Goal: Information Seeking & Learning: Learn about a topic

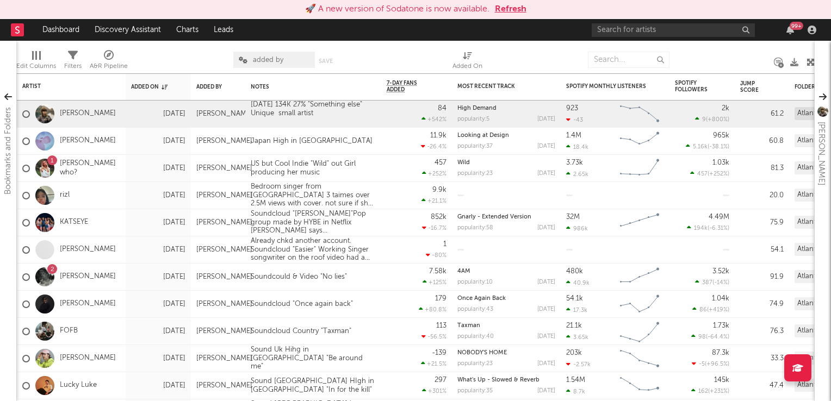
click at [509, 11] on button "Refresh" at bounding box center [511, 9] width 32 height 13
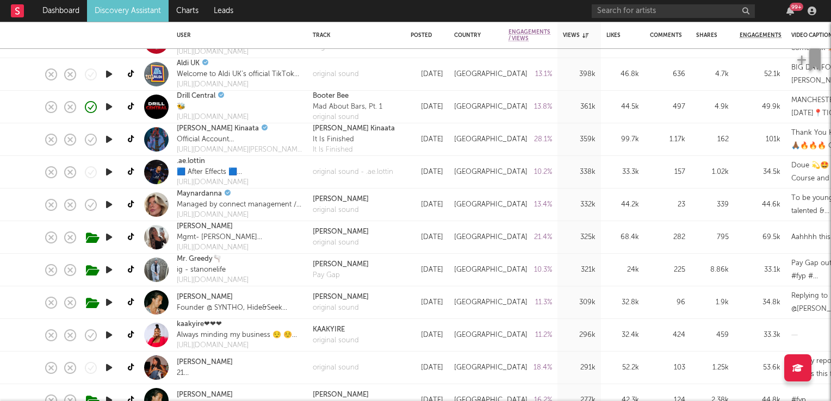
click at [112, 234] on icon "button" at bounding box center [108, 238] width 11 height 14
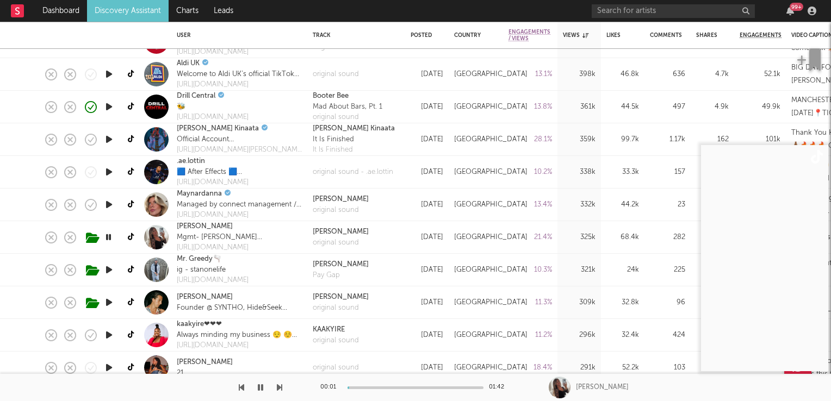
click at [112, 234] on icon "button" at bounding box center [108, 238] width 10 height 14
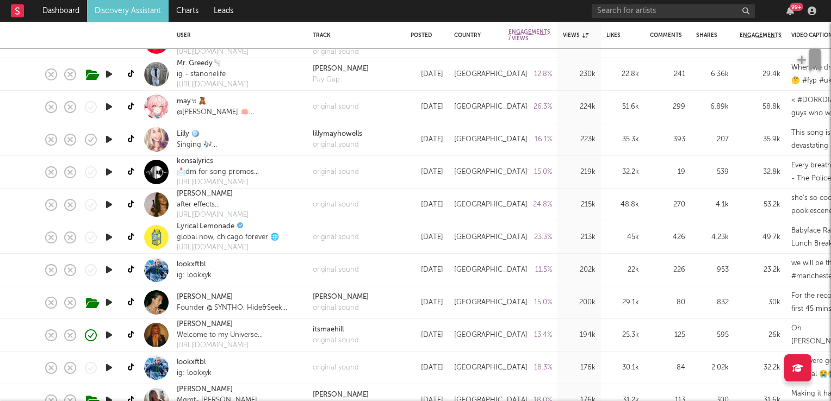
click at [106, 239] on icon "button" at bounding box center [108, 238] width 11 height 14
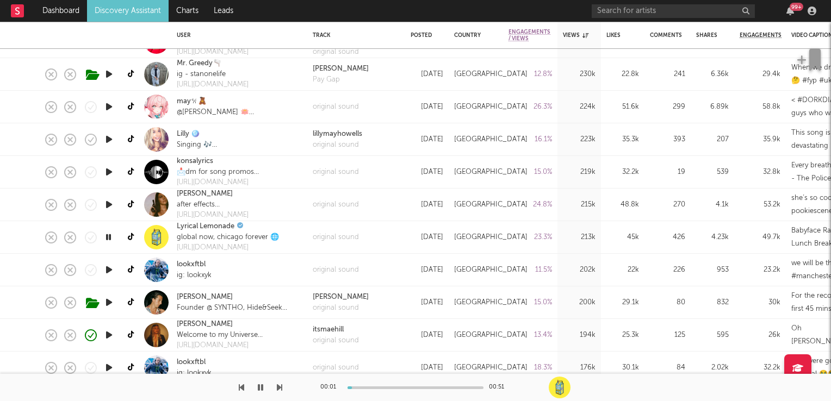
click at [106, 239] on icon "button" at bounding box center [108, 238] width 10 height 14
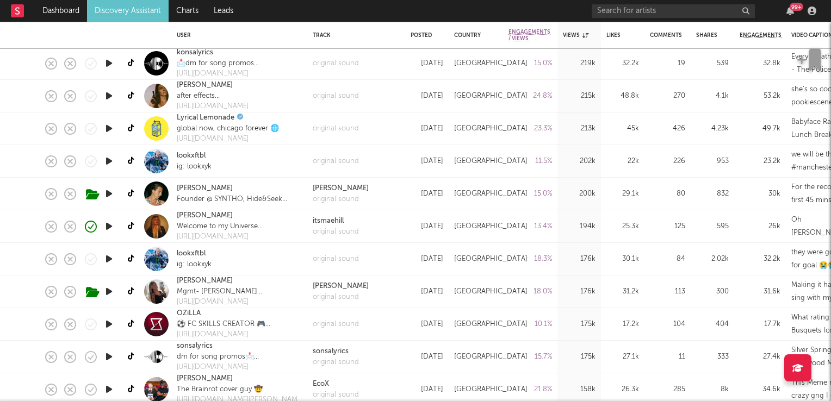
click at [109, 229] on icon "button" at bounding box center [108, 227] width 11 height 14
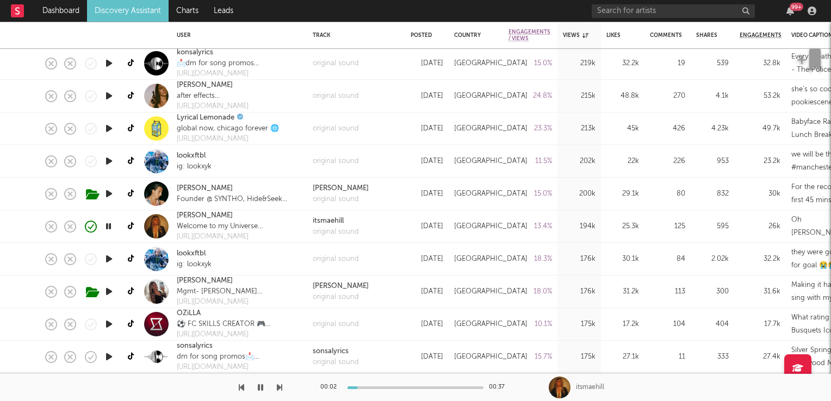
click at [109, 229] on icon "button" at bounding box center [108, 227] width 10 height 14
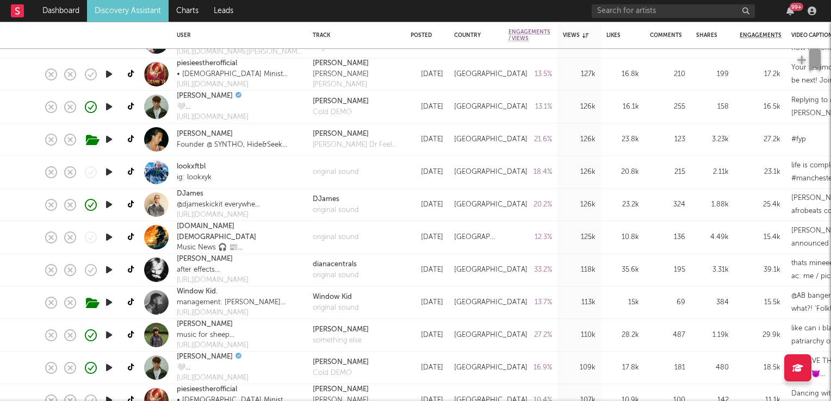
click at [108, 203] on icon "button" at bounding box center [108, 205] width 11 height 14
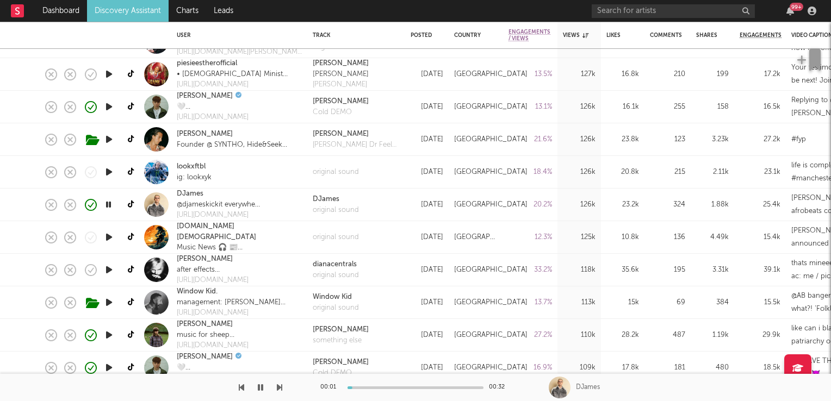
click at [108, 203] on icon "button" at bounding box center [108, 205] width 10 height 14
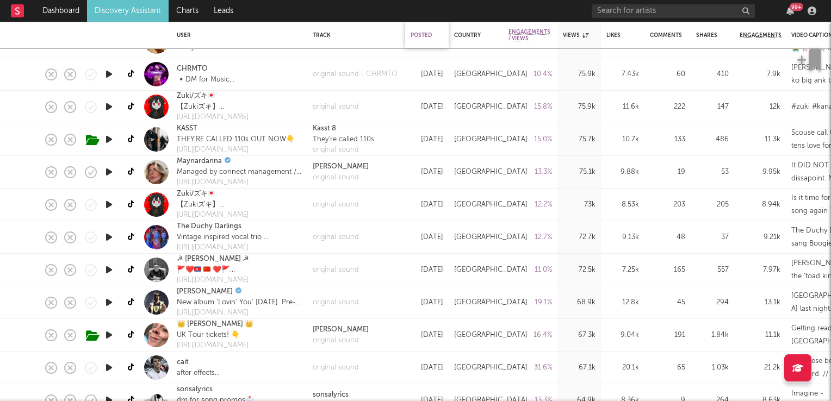
click at [422, 35] on div "Posted" at bounding box center [424, 35] width 27 height 7
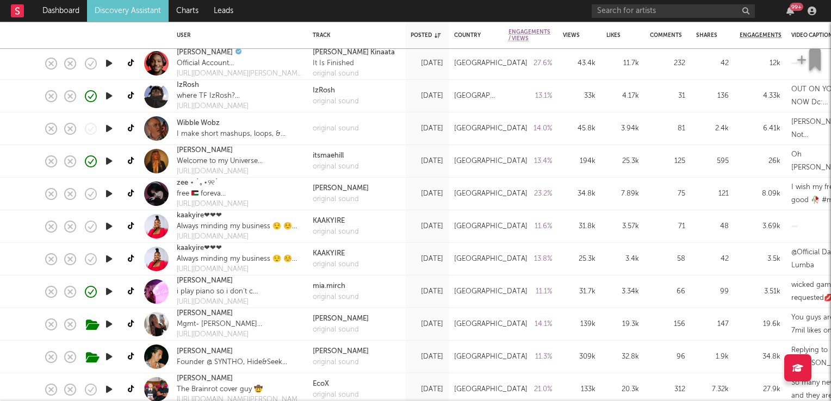
click at [126, 14] on link "Discovery Assistant" at bounding box center [128, 11] width 82 height 22
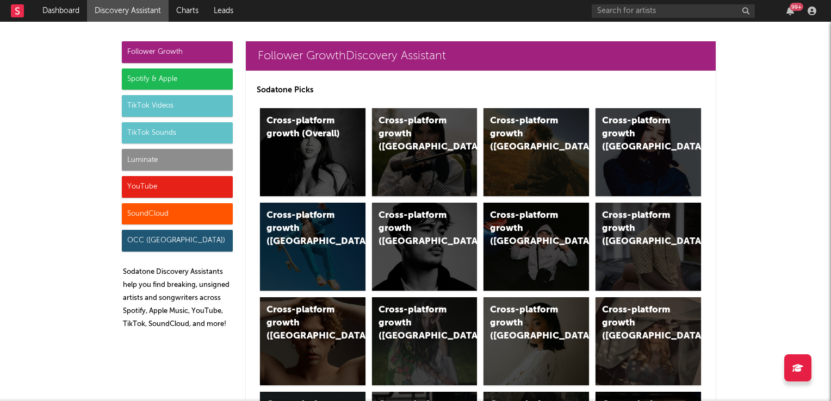
click at [169, 134] on div "TikTok Sounds" at bounding box center [177, 133] width 111 height 22
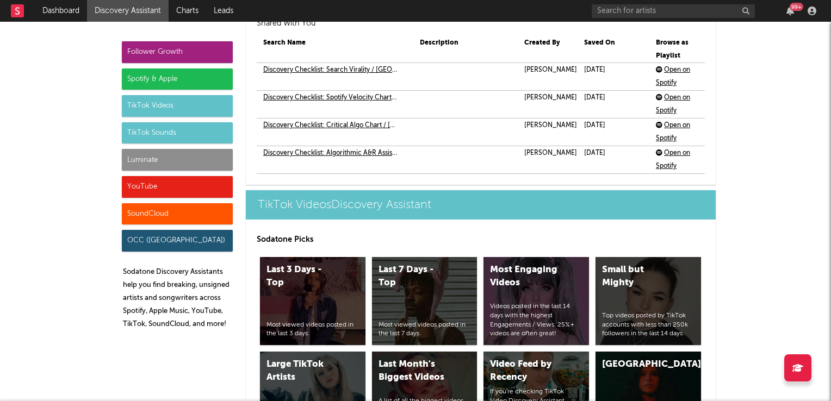
scroll to position [3961, 0]
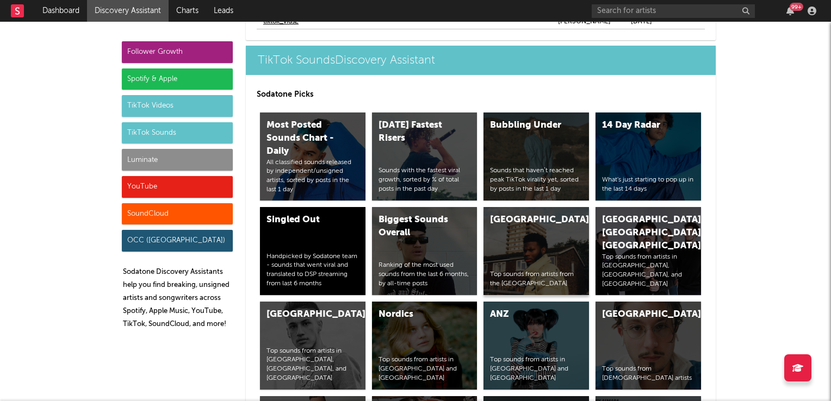
click at [549, 256] on div "United Kingdom Top sounds from artists from the United Kingdom" at bounding box center [535, 251] width 105 height 88
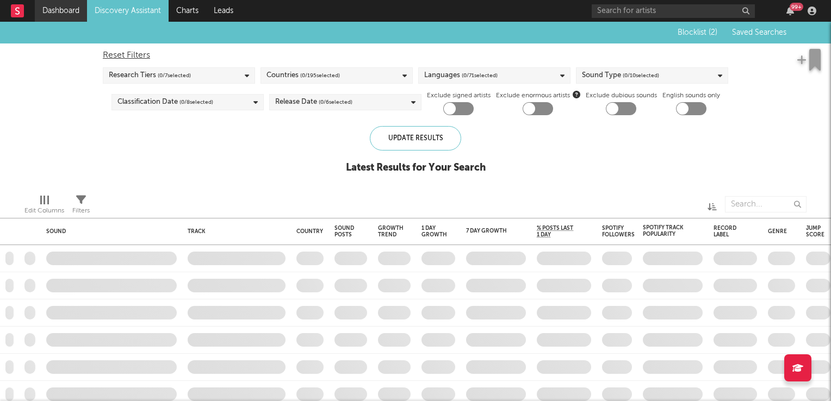
checkbox input "true"
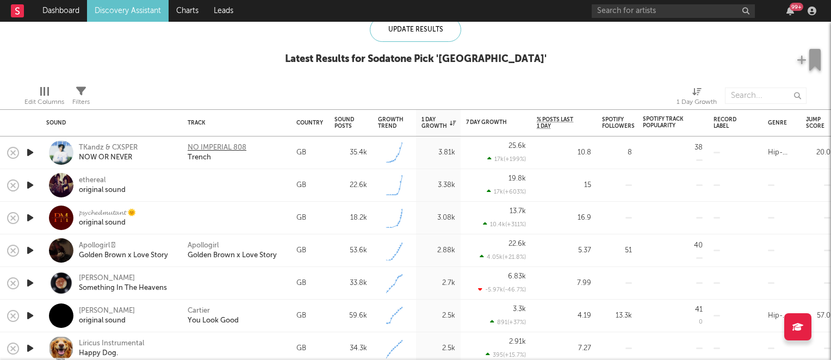
click at [198, 147] on div "NO IMPERIAL 808" at bounding box center [217, 148] width 59 height 10
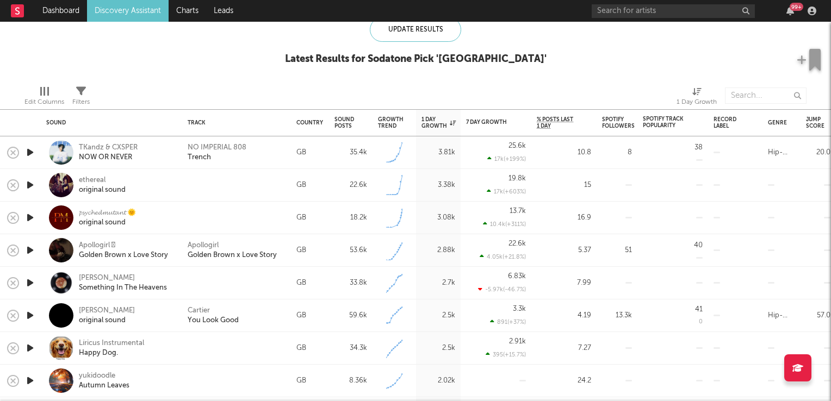
click at [31, 153] on icon "button" at bounding box center [29, 153] width 11 height 14
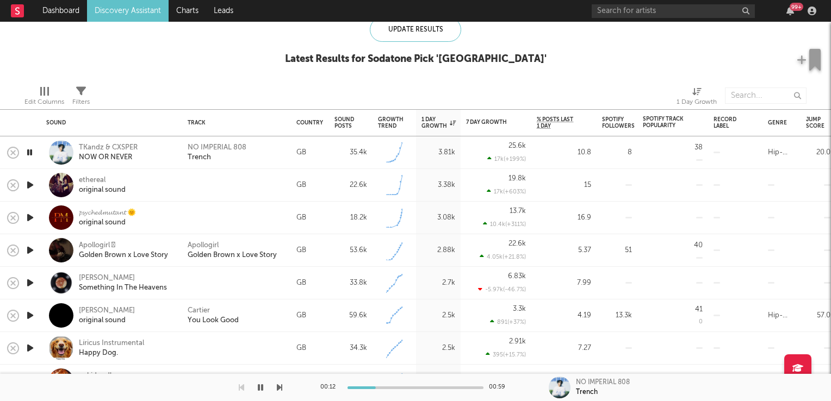
click at [32, 155] on icon "button" at bounding box center [29, 153] width 10 height 14
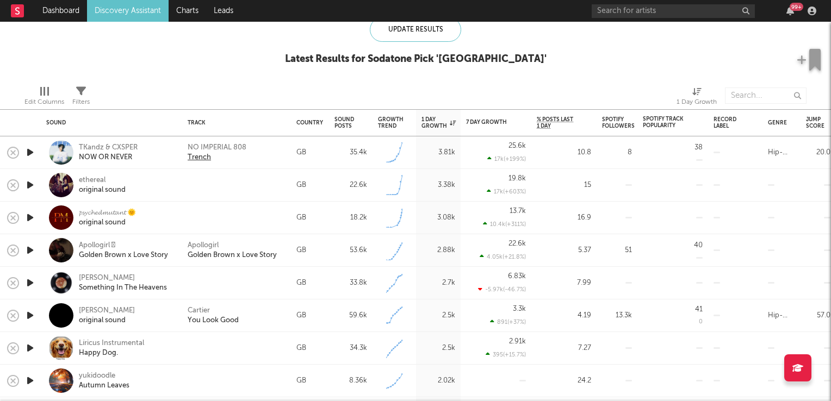
click at [196, 157] on div "Trench" at bounding box center [199, 158] width 23 height 10
click at [28, 151] on icon "button" at bounding box center [29, 153] width 11 height 14
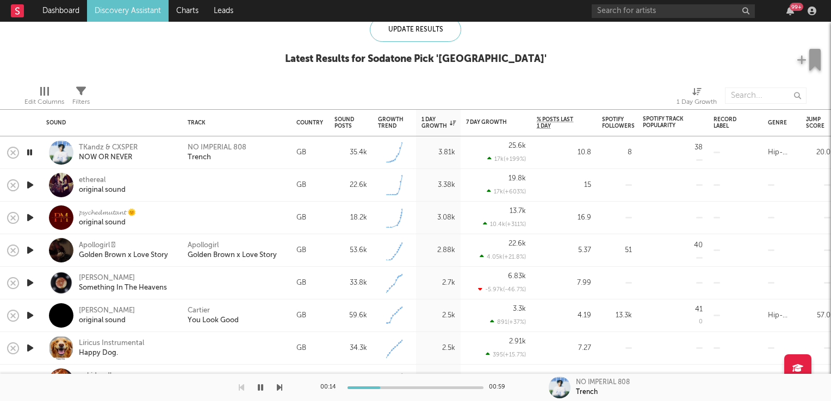
click at [25, 150] on icon "button" at bounding box center [29, 153] width 10 height 14
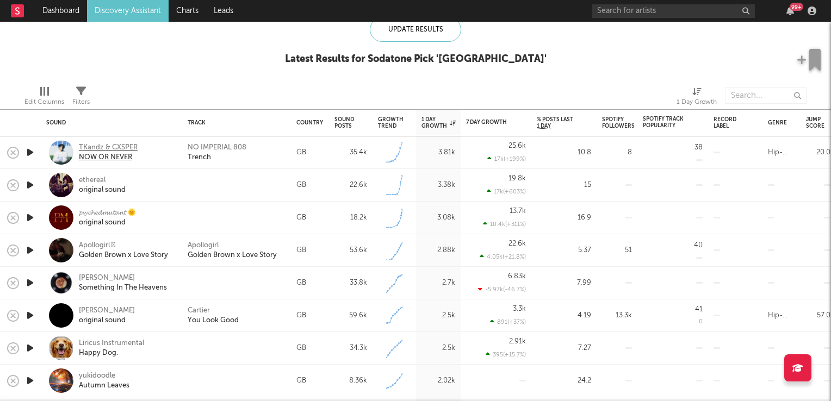
click at [94, 150] on div "TKandz & CXSPER" at bounding box center [108, 148] width 59 height 10
click at [32, 251] on icon "button" at bounding box center [29, 251] width 11 height 14
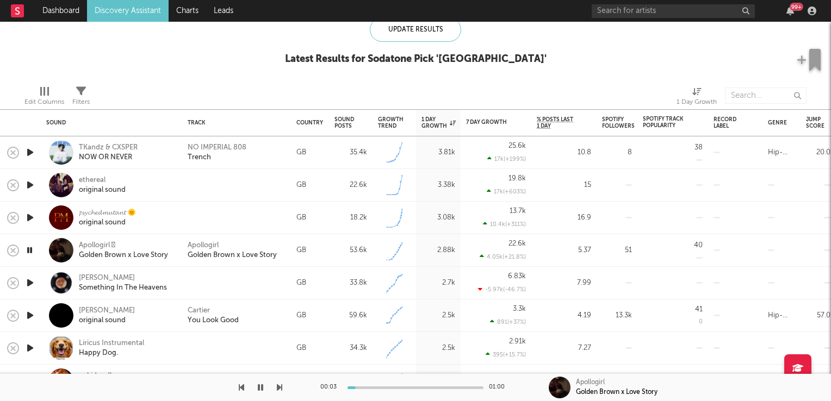
click at [32, 251] on icon "button" at bounding box center [29, 251] width 10 height 14
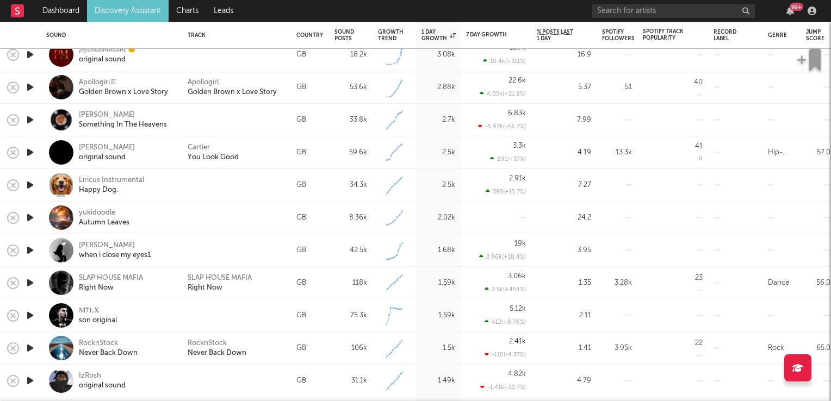
click at [30, 219] on icon "button" at bounding box center [29, 218] width 11 height 14
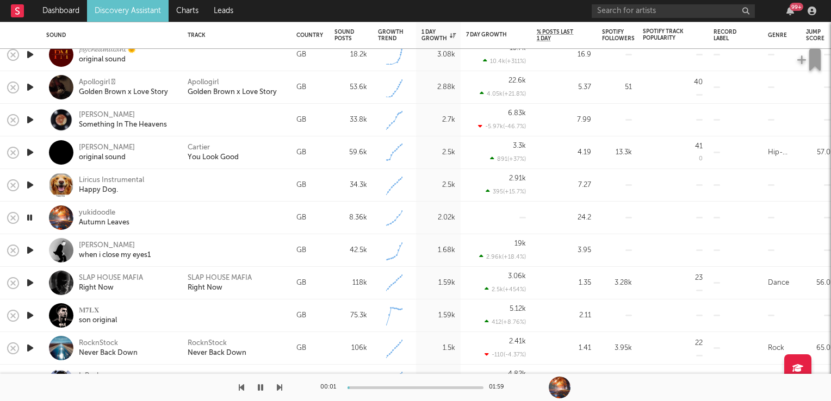
click at [30, 219] on icon "button" at bounding box center [29, 218] width 10 height 14
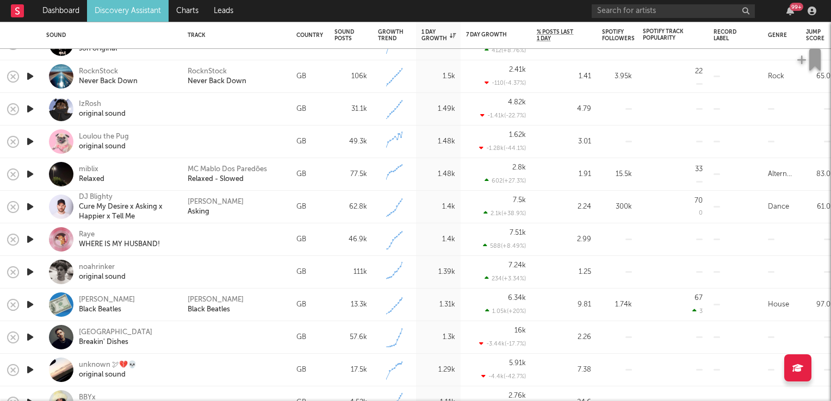
click at [27, 175] on icon "button" at bounding box center [29, 174] width 11 height 14
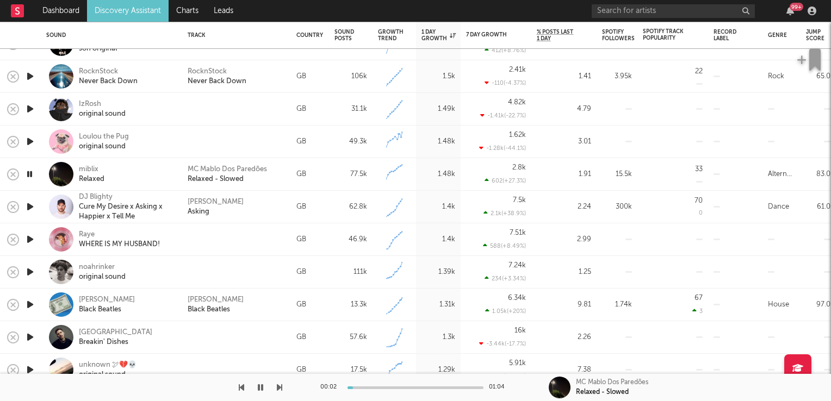
click at [27, 175] on icon "button" at bounding box center [29, 174] width 10 height 14
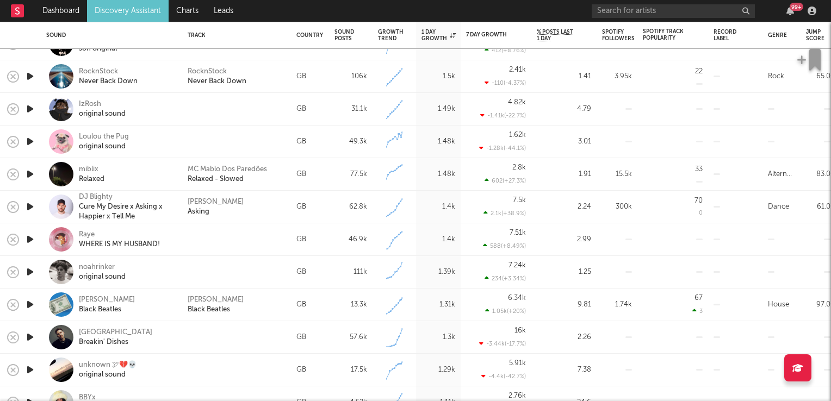
click at [29, 207] on icon "button" at bounding box center [29, 207] width 11 height 14
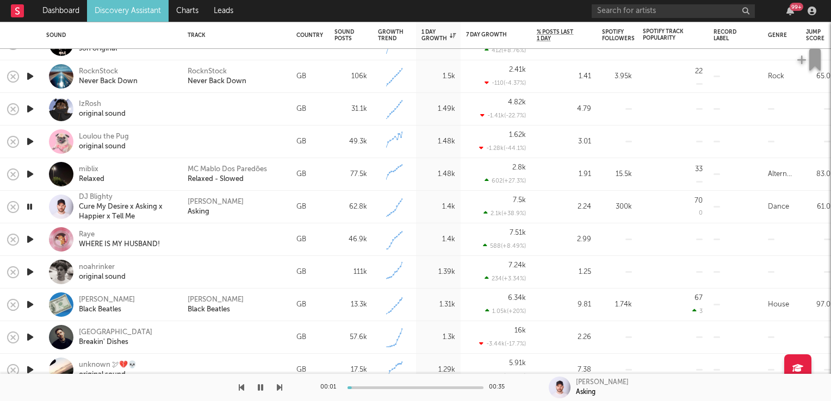
click at [29, 207] on icon "button" at bounding box center [29, 207] width 10 height 14
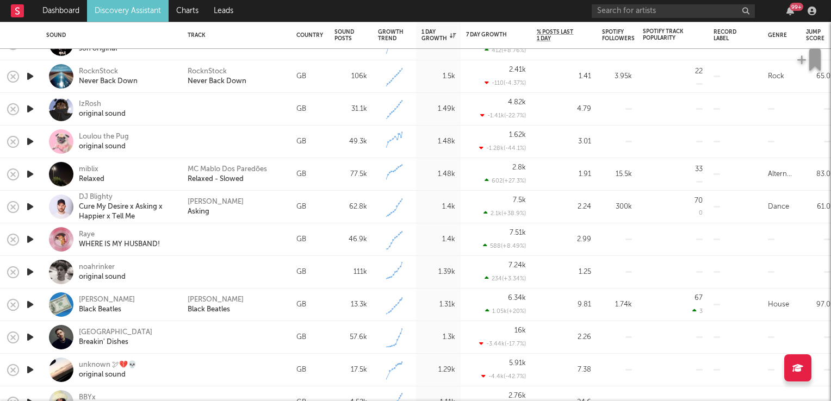
click at [30, 240] on icon "button" at bounding box center [29, 240] width 11 height 14
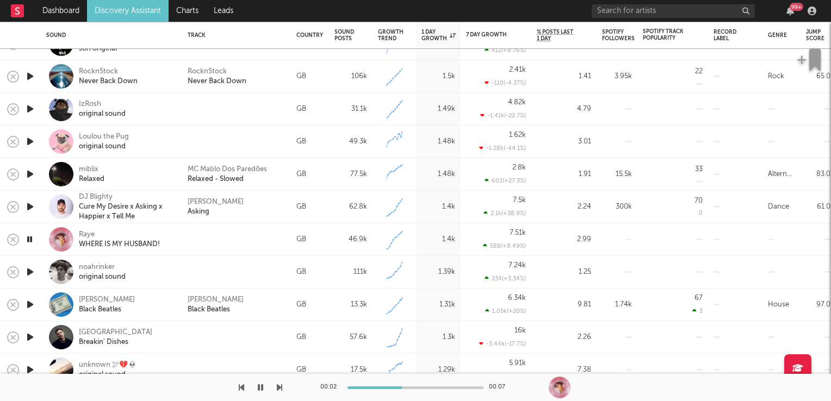
click at [30, 240] on icon "button" at bounding box center [29, 240] width 10 height 14
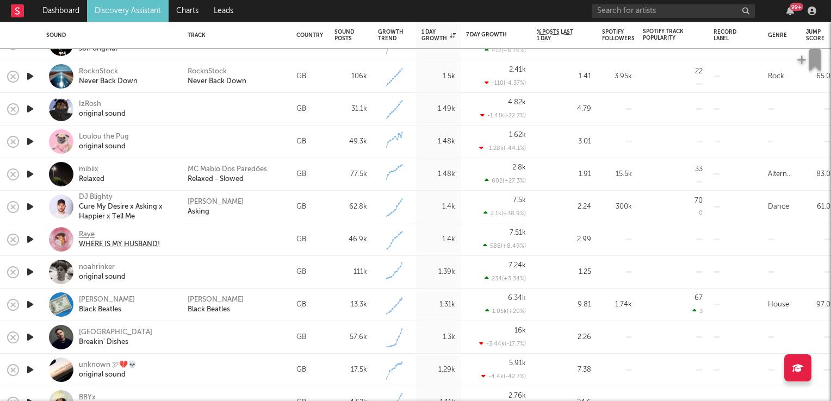
click at [89, 235] on div "Raye" at bounding box center [119, 235] width 81 height 10
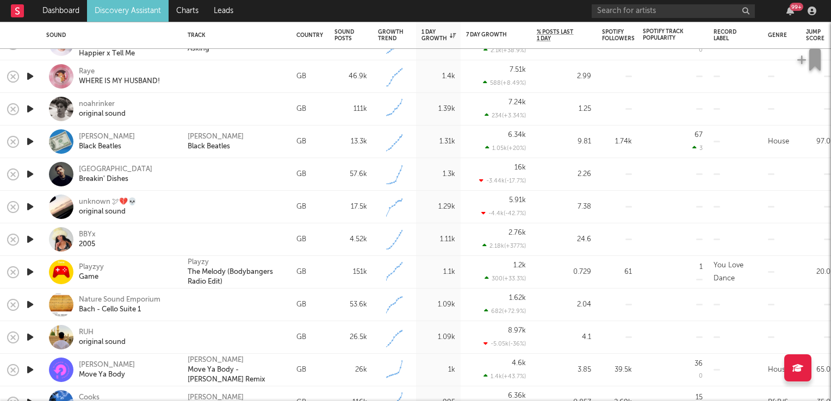
click at [30, 240] on icon "button" at bounding box center [29, 240] width 11 height 14
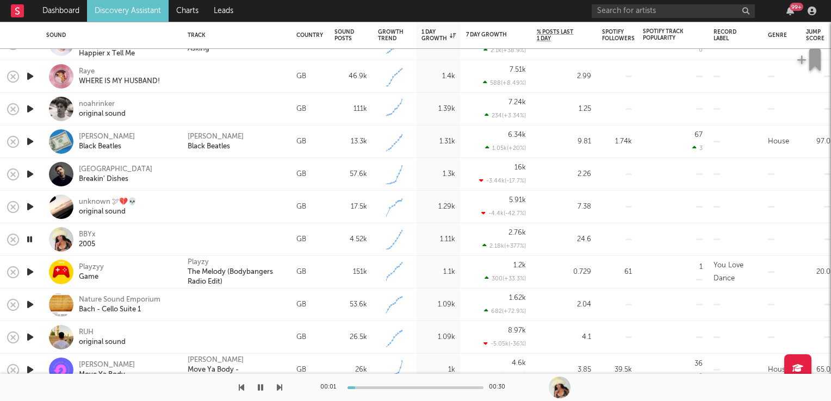
click at [30, 240] on icon "button" at bounding box center [29, 240] width 10 height 14
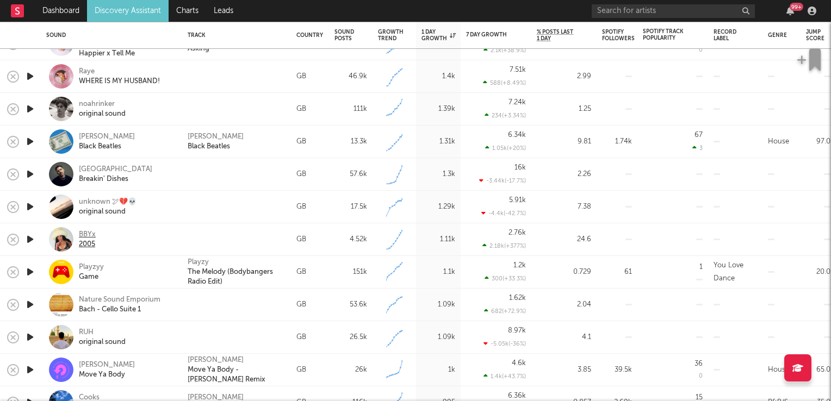
click at [86, 234] on div "BBYx" at bounding box center [87, 235] width 17 height 10
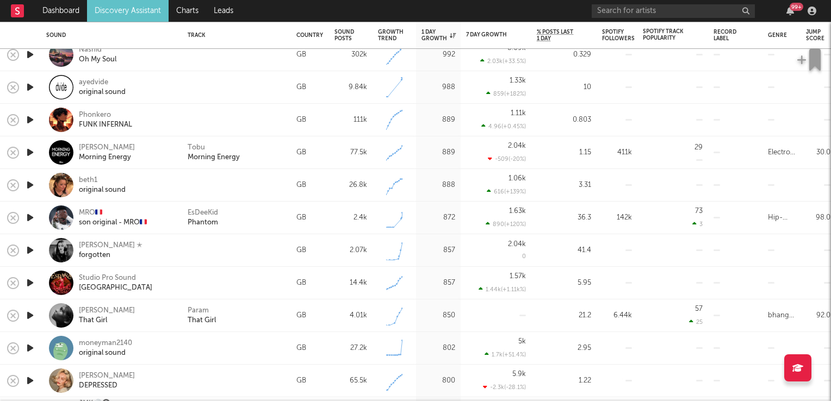
click at [33, 251] on icon "button" at bounding box center [29, 251] width 11 height 14
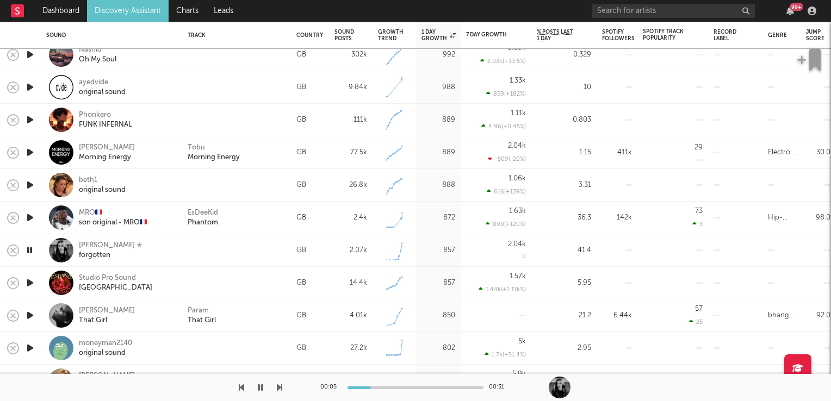
click at [33, 251] on icon "button" at bounding box center [29, 251] width 10 height 14
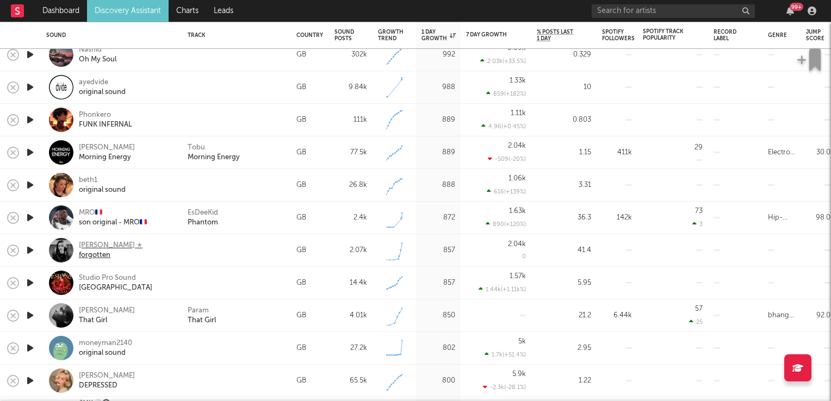
click at [96, 245] on div "beattie ✭" at bounding box center [111, 246] width 64 height 10
click at [90, 247] on div "beattie ✭" at bounding box center [111, 246] width 64 height 10
click at [83, 251] on div "forgotten" at bounding box center [111, 256] width 64 height 10
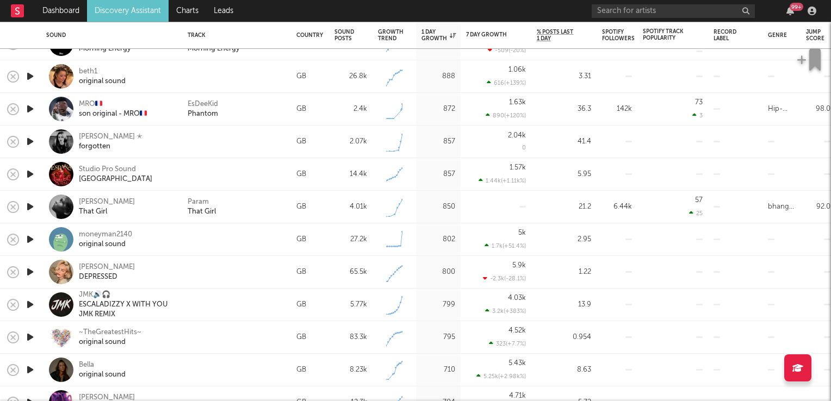
click at [33, 207] on icon "button" at bounding box center [29, 207] width 11 height 14
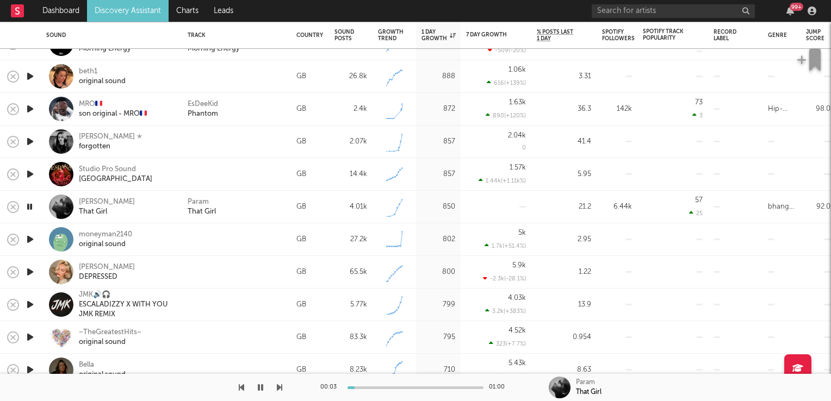
click at [33, 207] on icon "button" at bounding box center [29, 207] width 10 height 14
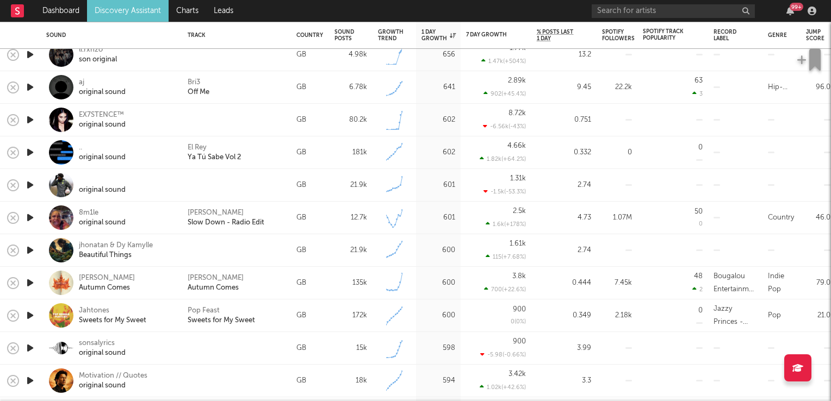
click at [30, 216] on icon "button" at bounding box center [29, 218] width 11 height 14
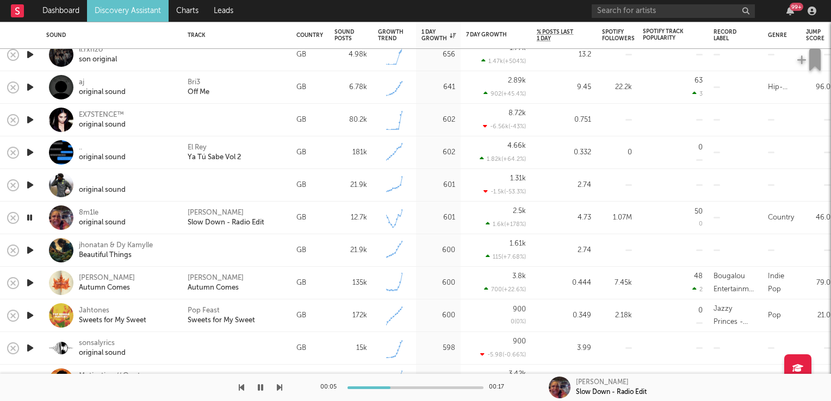
click at [30, 216] on icon "button" at bounding box center [29, 218] width 10 height 14
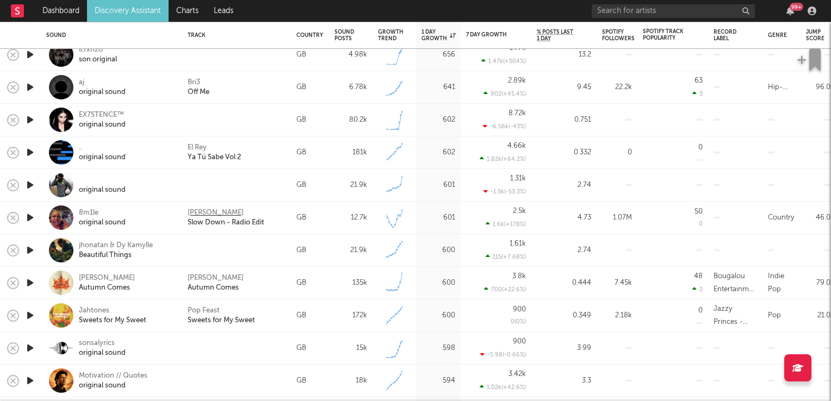
click at [193, 210] on div "Bobby V." at bounding box center [216, 213] width 56 height 10
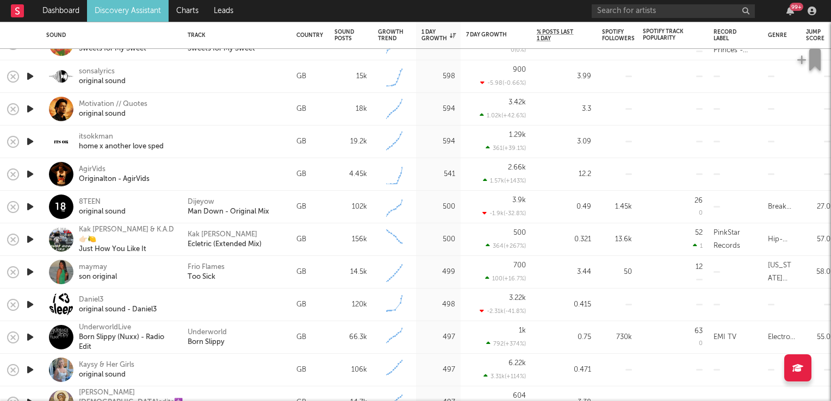
click at [32, 270] on icon "button" at bounding box center [29, 272] width 11 height 14
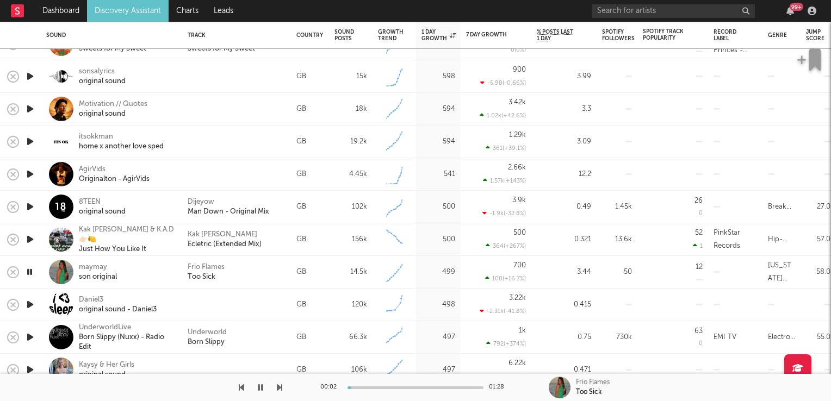
click at [32, 270] on icon "button" at bounding box center [29, 272] width 10 height 14
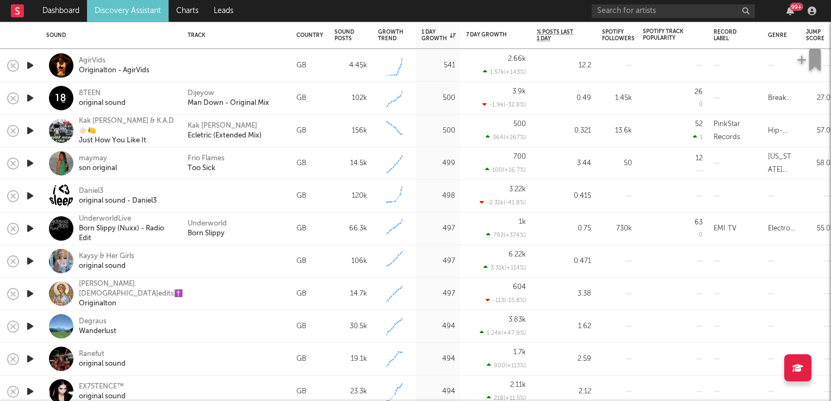
click at [29, 227] on icon "button" at bounding box center [29, 229] width 11 height 14
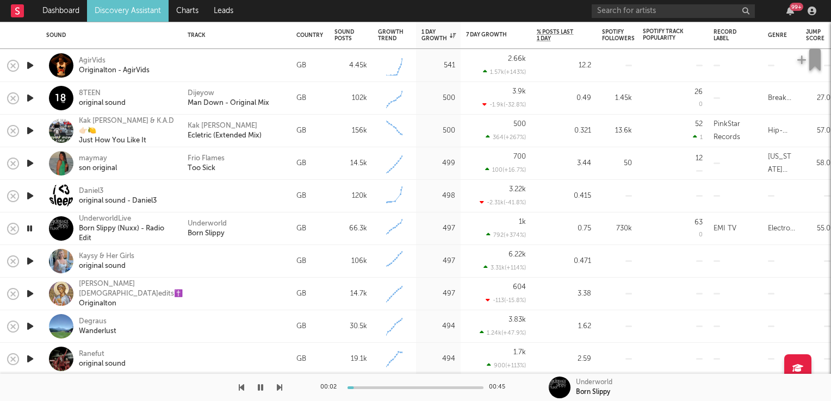
click at [29, 227] on icon "button" at bounding box center [29, 229] width 10 height 14
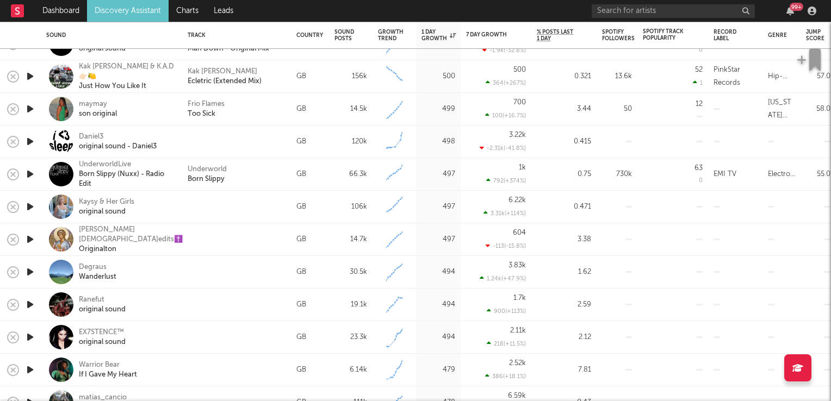
click at [28, 270] on icon "button" at bounding box center [29, 272] width 11 height 14
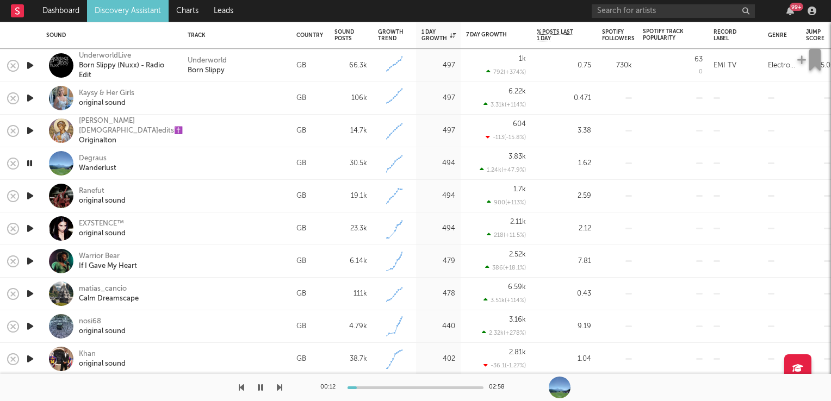
click at [29, 292] on icon "button" at bounding box center [29, 294] width 11 height 14
click at [30, 262] on icon "button" at bounding box center [29, 261] width 11 height 14
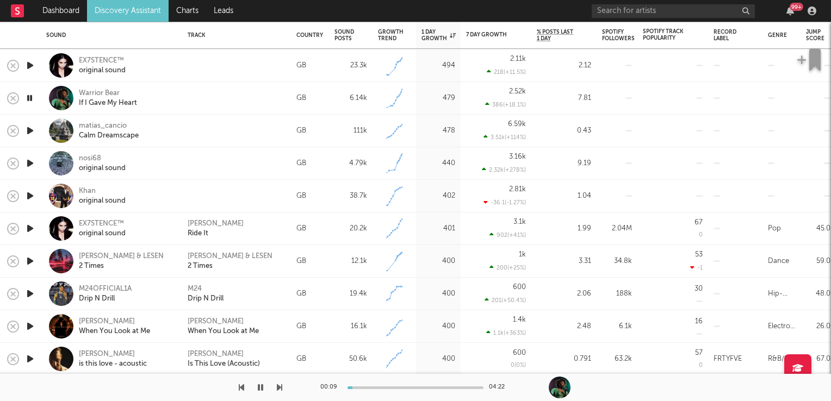
click at [30, 264] on icon "button" at bounding box center [29, 261] width 11 height 14
click at [30, 264] on icon "button" at bounding box center [29, 261] width 10 height 14
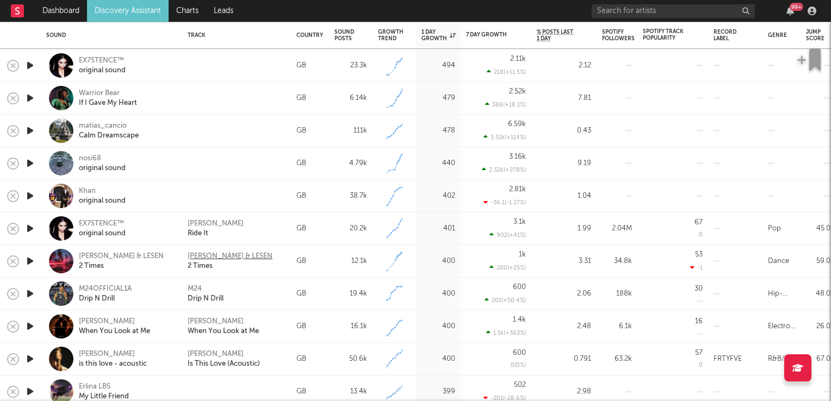
click at [214, 256] on div "SAMMY & LESEN" at bounding box center [230, 257] width 85 height 10
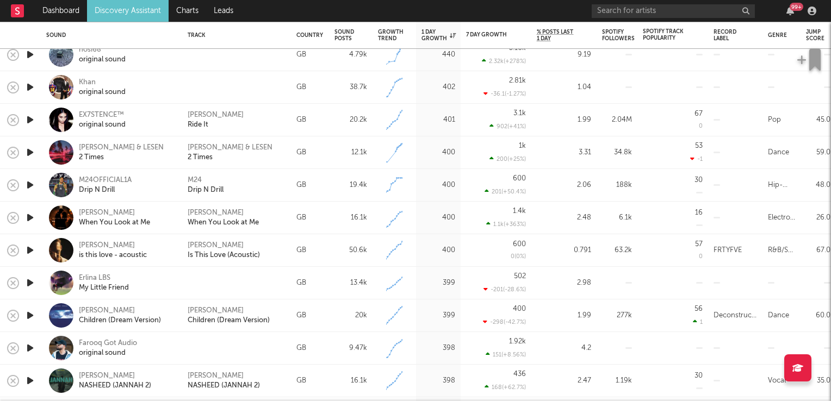
click at [28, 286] on icon "button" at bounding box center [29, 283] width 11 height 14
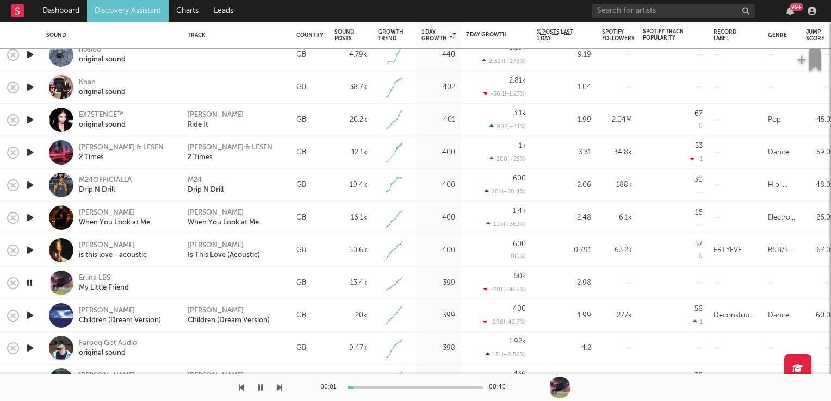
click at [28, 286] on icon "button" at bounding box center [29, 283] width 10 height 14
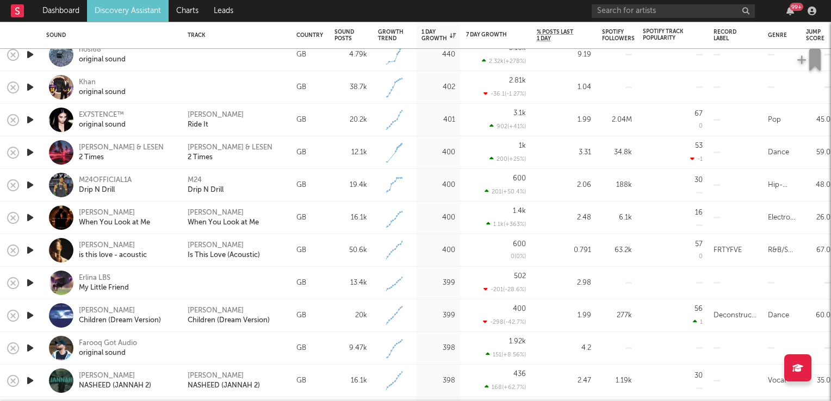
click at [27, 284] on icon "button" at bounding box center [29, 283] width 11 height 14
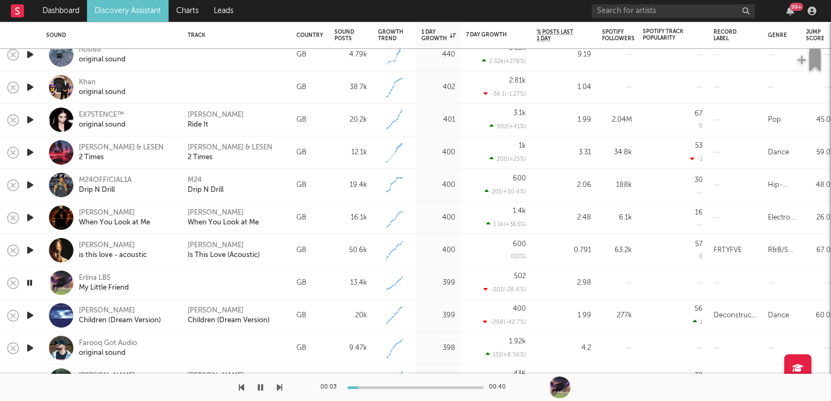
click at [27, 284] on icon "button" at bounding box center [29, 283] width 10 height 14
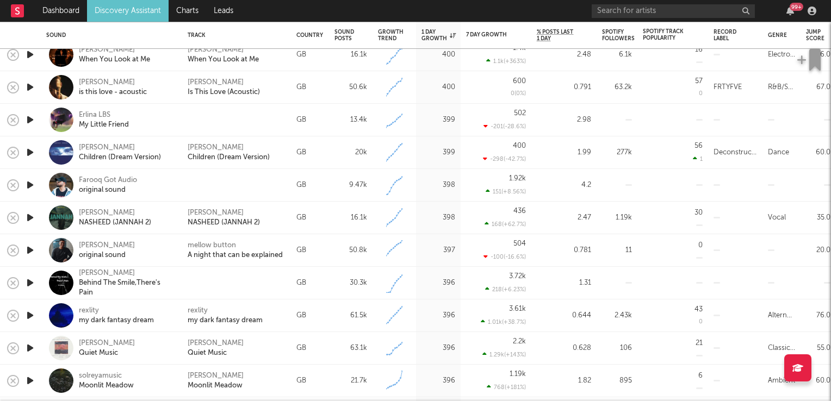
click at [29, 249] on icon "button" at bounding box center [29, 251] width 11 height 14
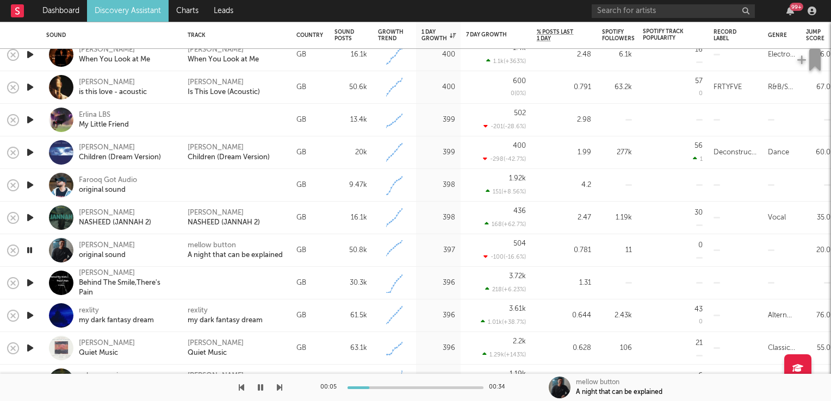
click at [29, 249] on icon "button" at bounding box center [29, 251] width 10 height 14
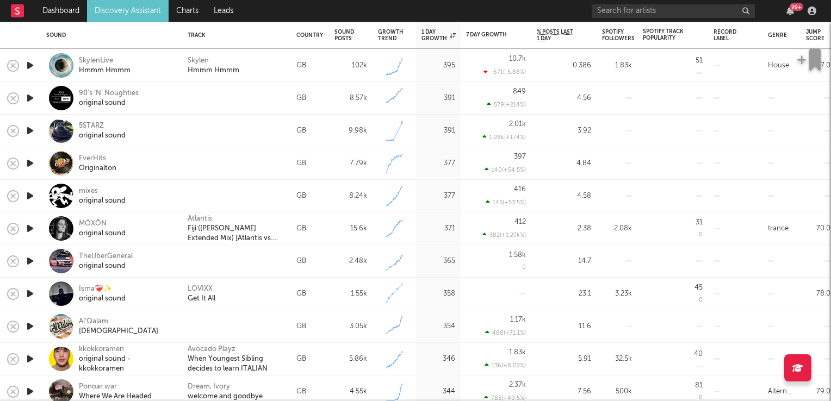
click at [24, 296] on icon "button" at bounding box center [29, 294] width 11 height 14
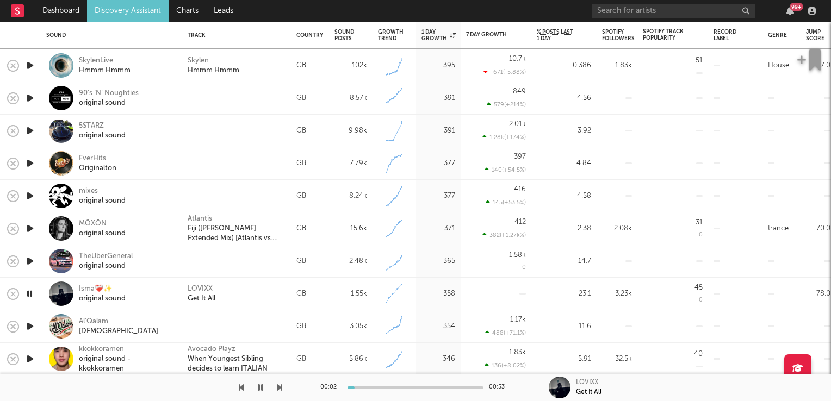
click at [28, 295] on icon "button" at bounding box center [29, 294] width 10 height 14
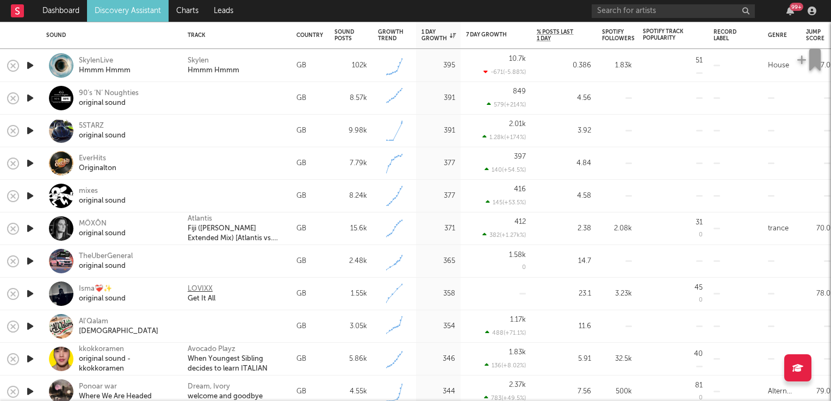
click at [202, 288] on div "LOVIXX" at bounding box center [200, 289] width 25 height 10
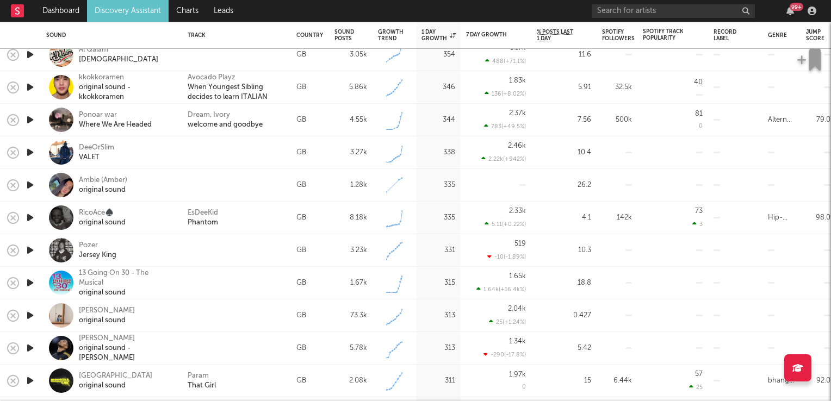
click at [30, 250] on icon "button" at bounding box center [29, 251] width 11 height 14
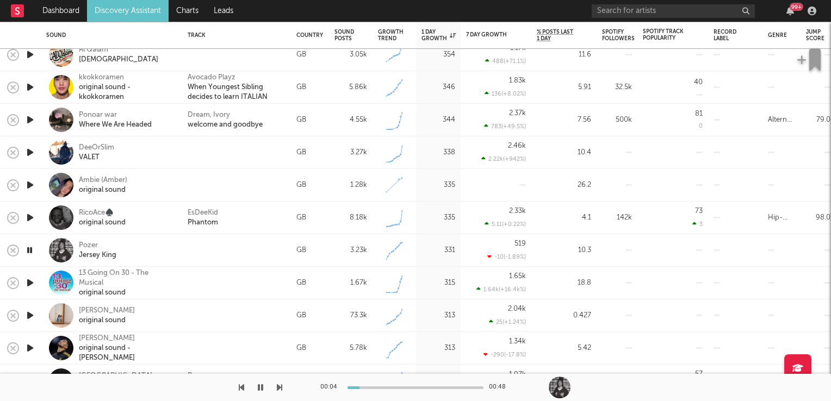
click at [30, 250] on icon "button" at bounding box center [29, 251] width 10 height 14
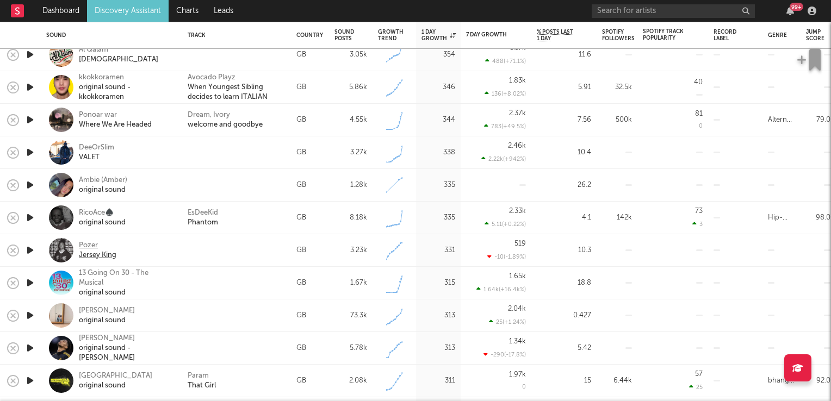
click at [86, 247] on div "Pozer" at bounding box center [98, 246] width 38 height 10
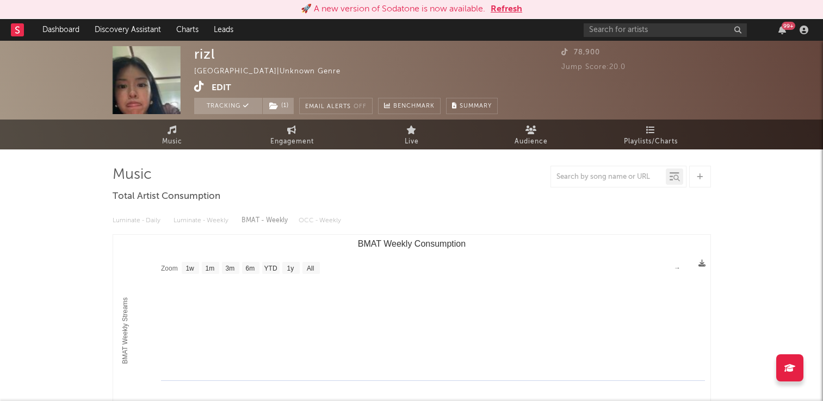
select select "1w"
click at [186, 30] on link "Charts" at bounding box center [188, 30] width 38 height 22
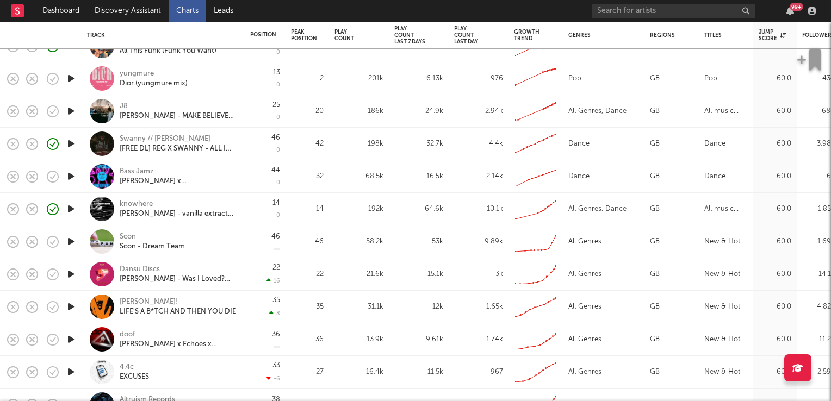
click at [67, 243] on icon "button" at bounding box center [70, 242] width 11 height 14
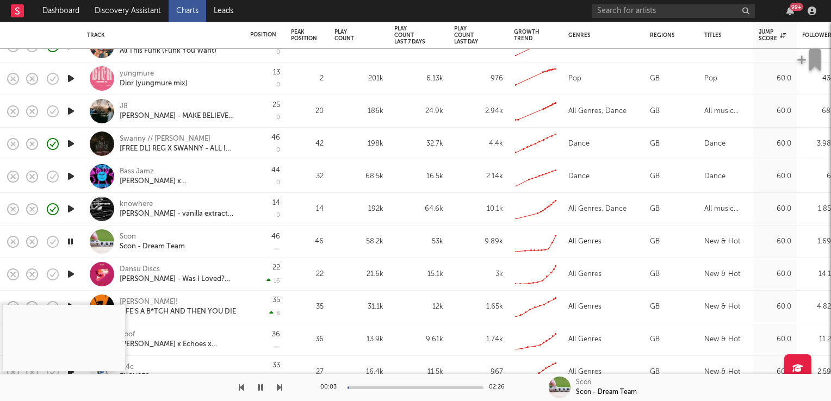
click at [68, 243] on icon "button" at bounding box center [70, 242] width 10 height 14
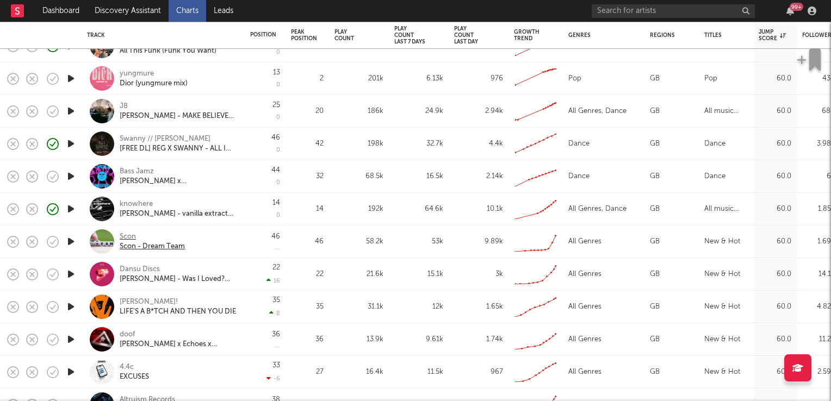
click at [128, 238] on div "Scon" at bounding box center [152, 237] width 65 height 10
click at [73, 243] on icon "button" at bounding box center [70, 242] width 11 height 14
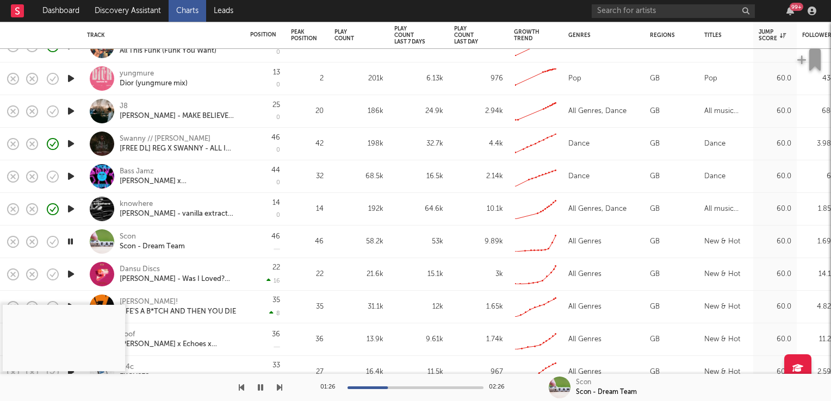
click at [72, 240] on icon "button" at bounding box center [70, 242] width 10 height 14
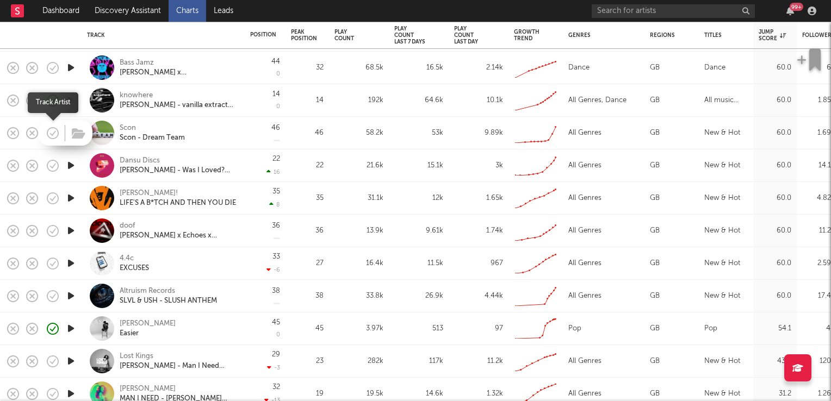
click at [50, 132] on icon "button" at bounding box center [52, 133] width 15 height 15
click at [69, 198] on icon "button" at bounding box center [70, 198] width 11 height 14
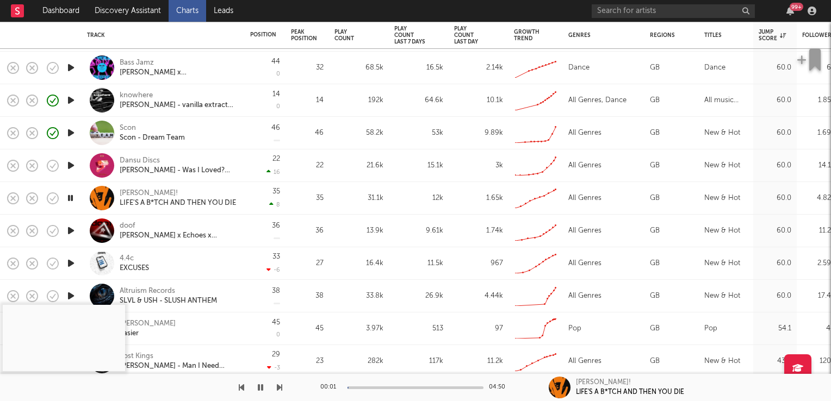
click at [69, 198] on icon "button" at bounding box center [70, 198] width 10 height 14
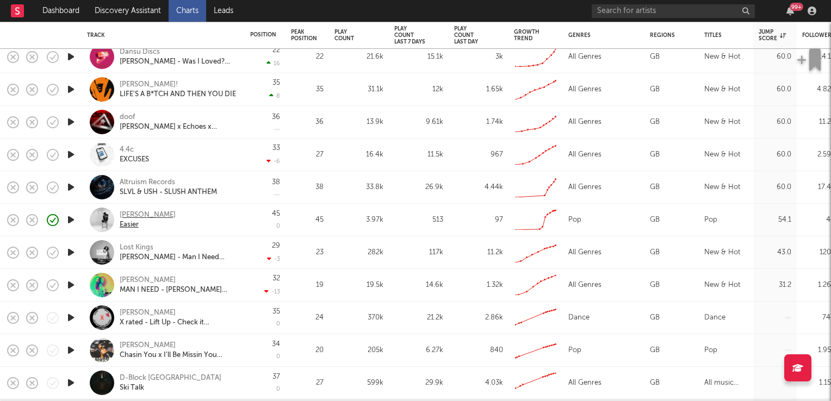
click at [131, 225] on div "Easier" at bounding box center [148, 225] width 56 height 10
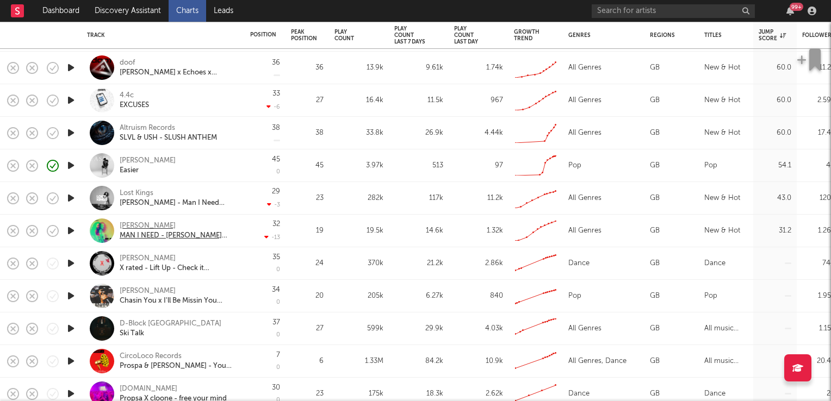
click at [136, 225] on div "Lee James" at bounding box center [178, 226] width 117 height 10
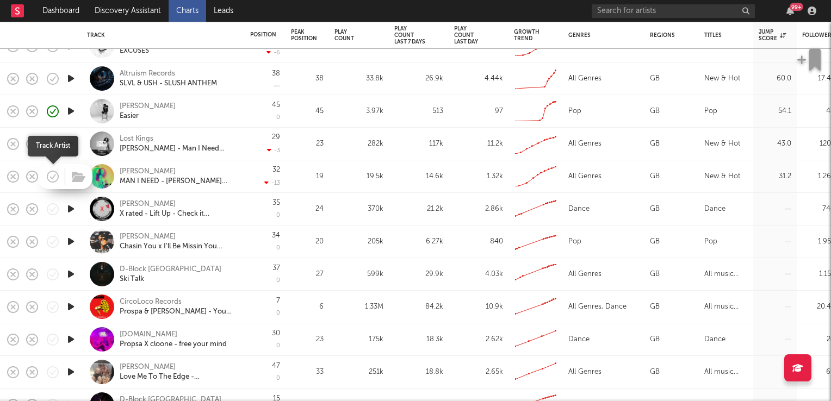
click at [52, 175] on icon "button" at bounding box center [52, 176] width 15 height 15
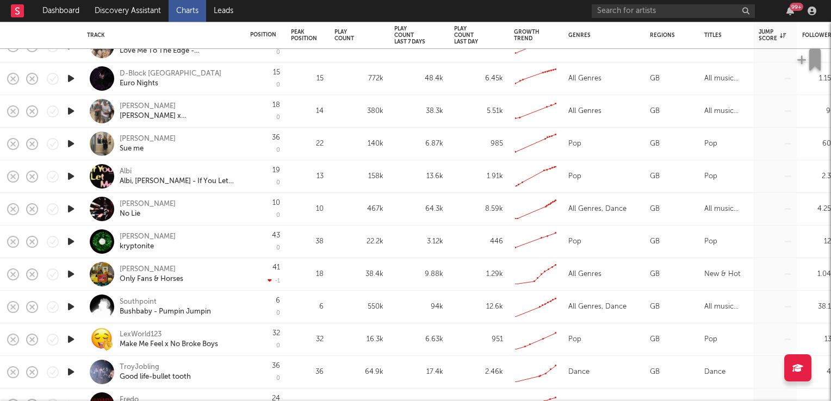
click at [130, 139] on div "Audrey Hobert" at bounding box center [148, 139] width 56 height 10
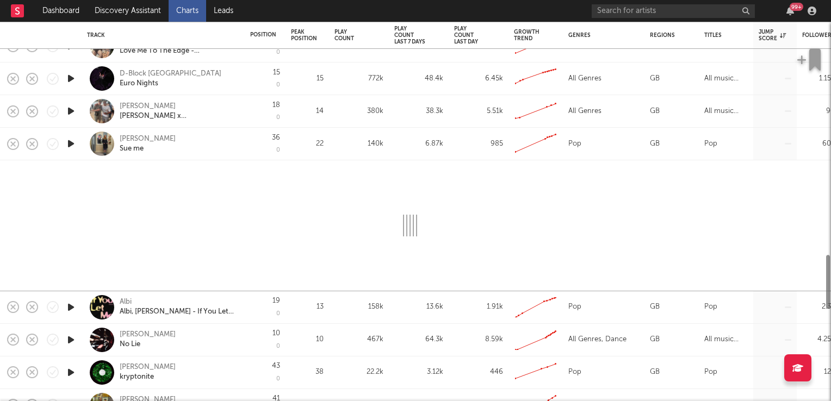
select select "1w"
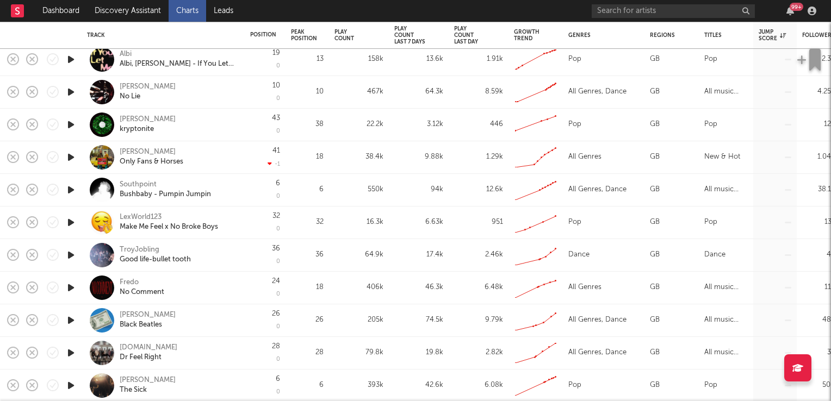
click at [136, 185] on div "Southpoint" at bounding box center [138, 185] width 37 height 10
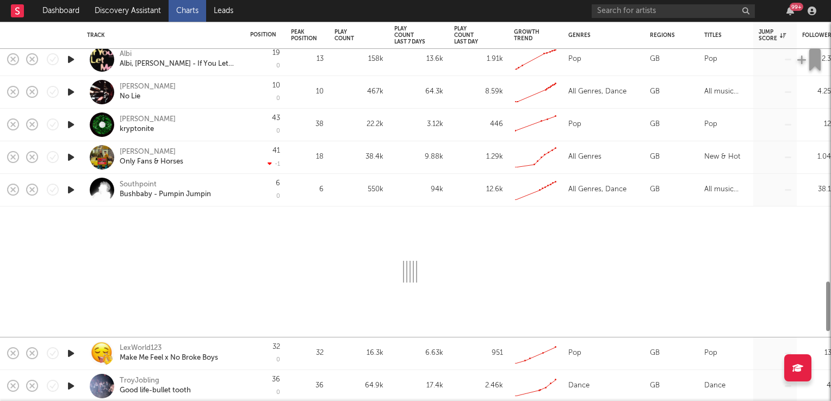
select select "1w"
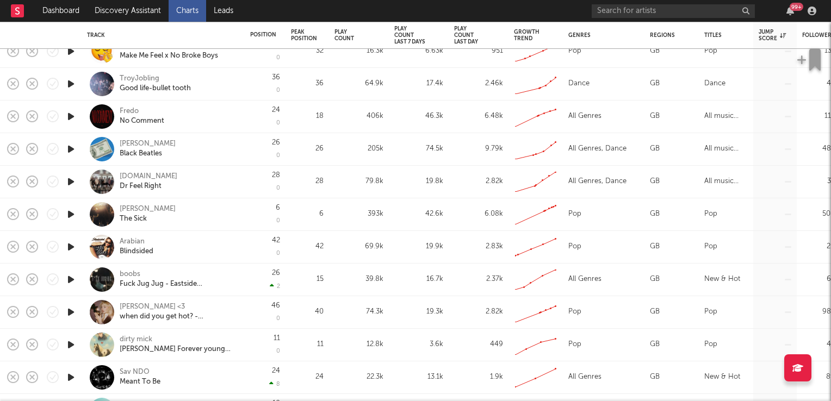
click at [142, 79] on div "TroyJobling" at bounding box center [140, 79] width 40 height 10
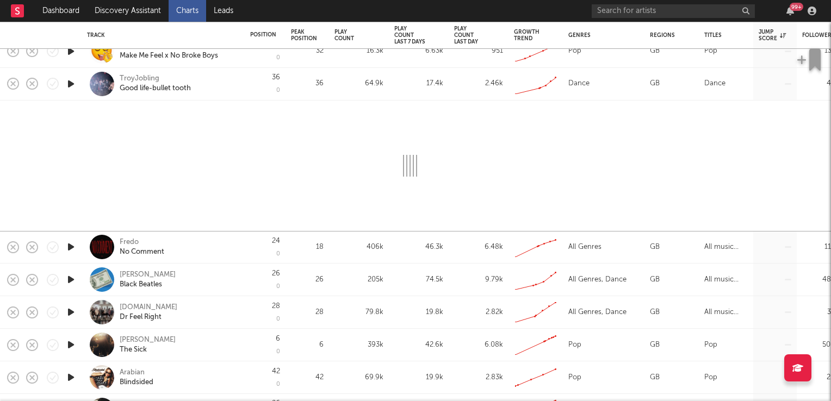
select select "1w"
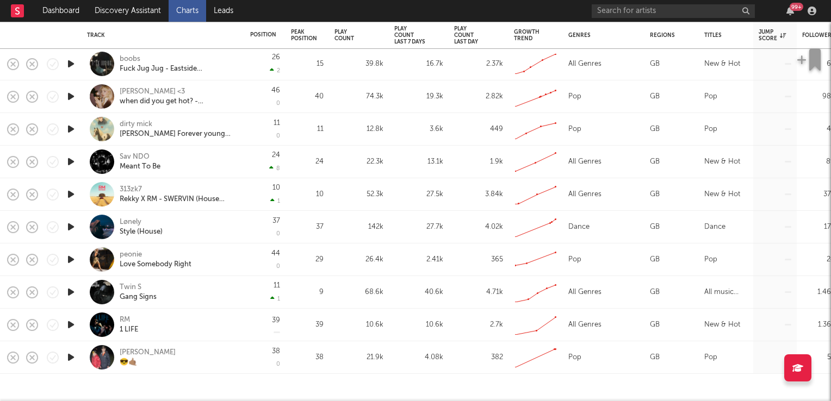
click at [128, 288] on div "Twin S" at bounding box center [131, 288] width 22 height 10
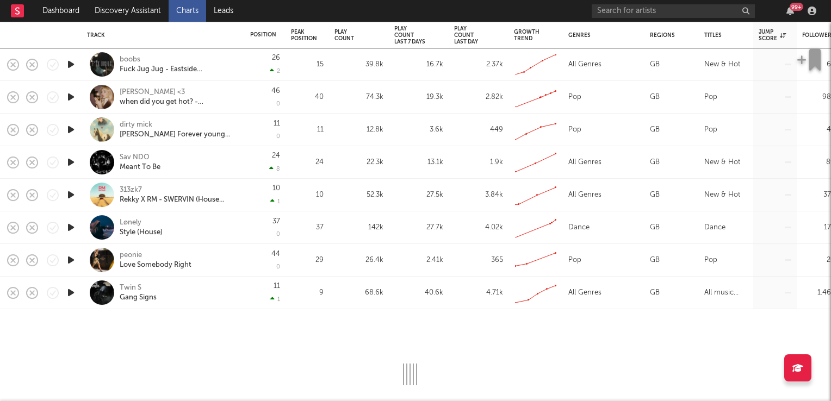
select select "1w"
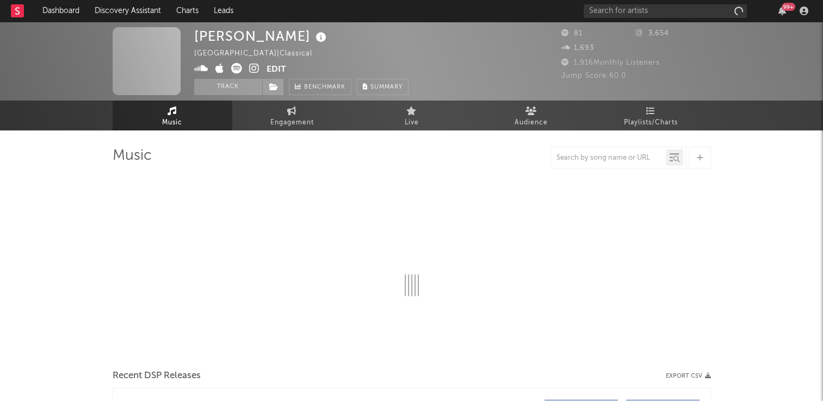
select select "1w"
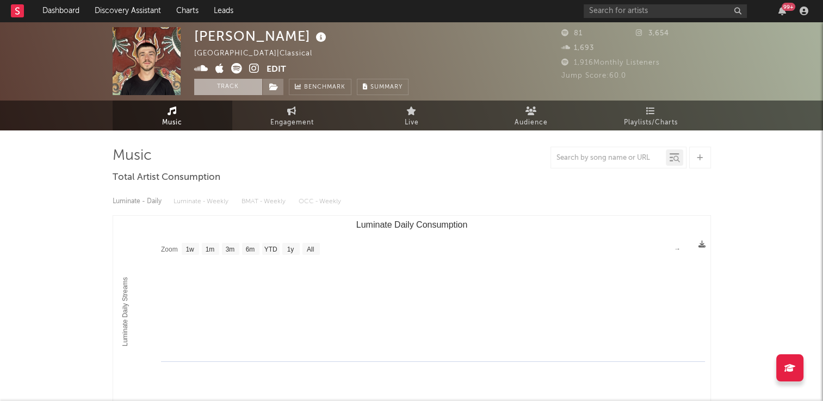
click at [231, 84] on button "Track" at bounding box center [228, 87] width 68 height 16
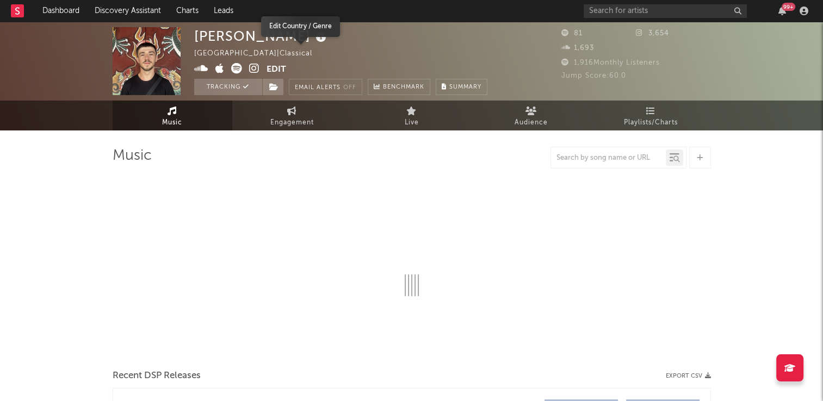
select select "1w"
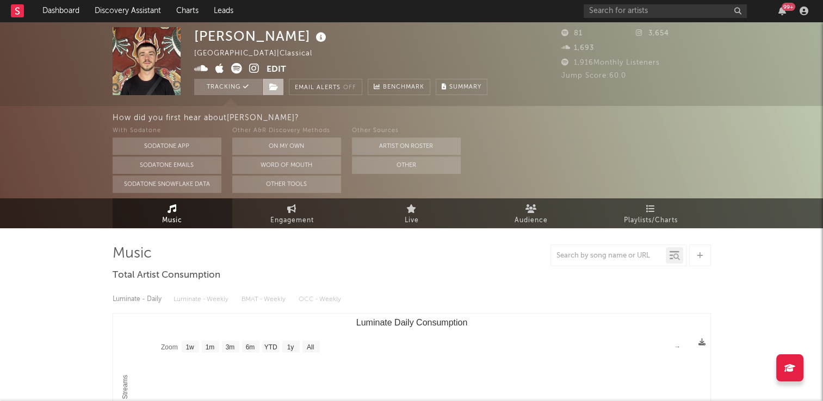
click at [271, 87] on icon at bounding box center [273, 87] width 9 height 8
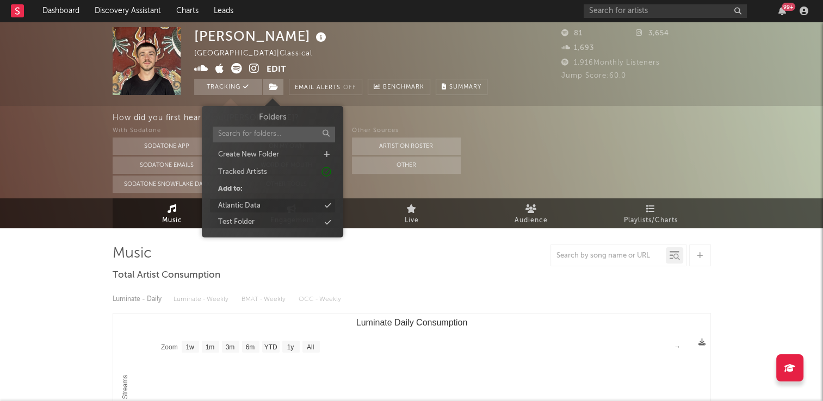
click at [260, 203] on div "Atlantic Data" at bounding box center [272, 206] width 125 height 14
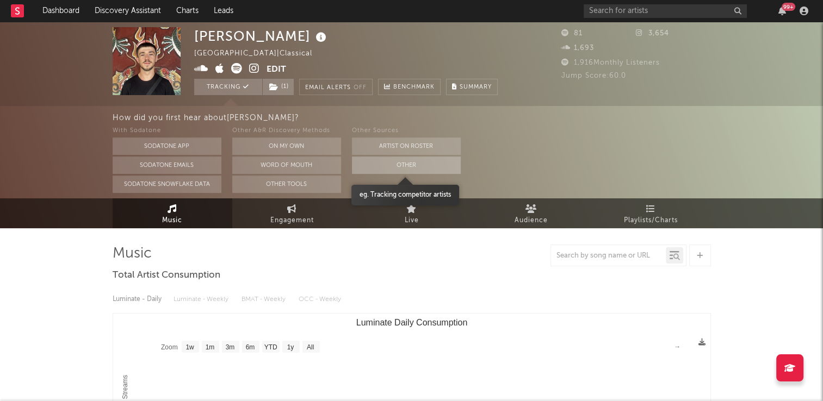
click at [417, 164] on button "Other" at bounding box center [406, 165] width 109 height 17
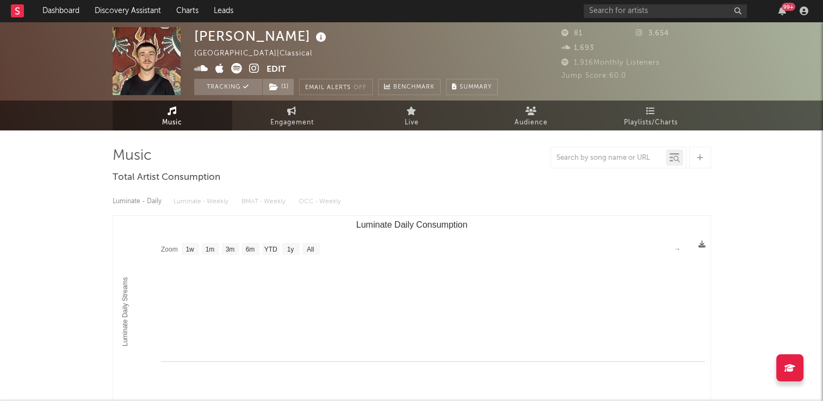
click at [313, 34] on icon at bounding box center [321, 37] width 16 height 15
click at [358, 40] on div "Sean Connors United Kingdom | Classical Edit Tracking ( 1 ) Email Alerts Off Be…" at bounding box center [345, 61] width 303 height 68
click at [198, 119] on link "Music" at bounding box center [173, 116] width 120 height 30
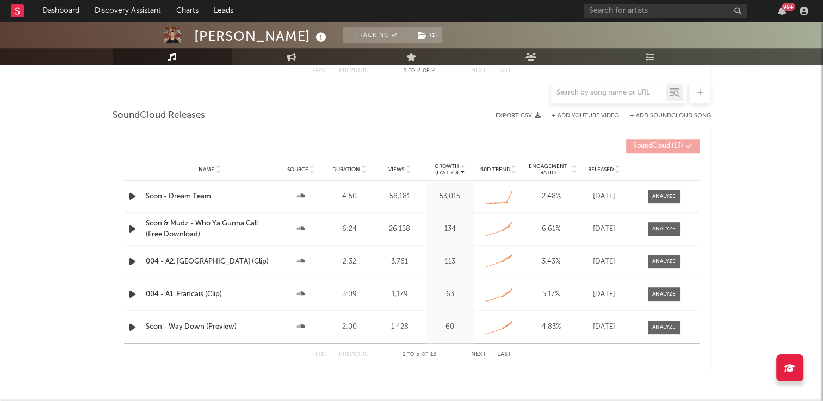
scroll to position [870, 0]
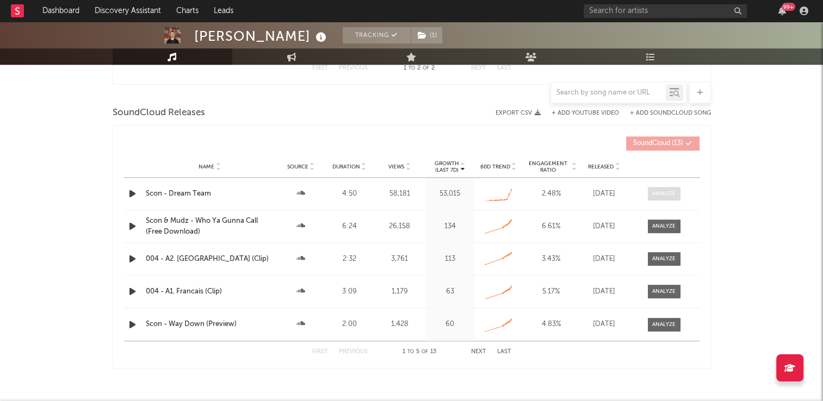
click at [661, 195] on div at bounding box center [663, 194] width 23 height 8
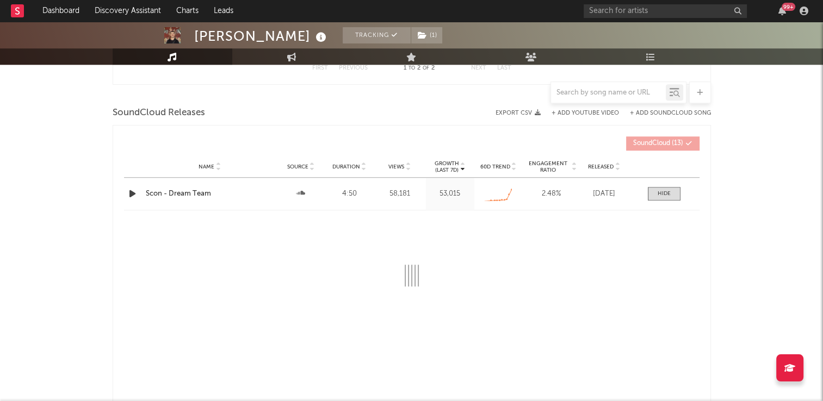
select select "All"
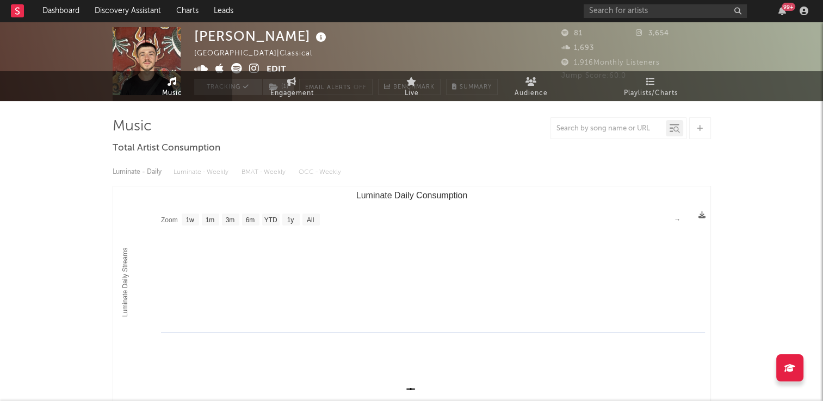
scroll to position [0, 0]
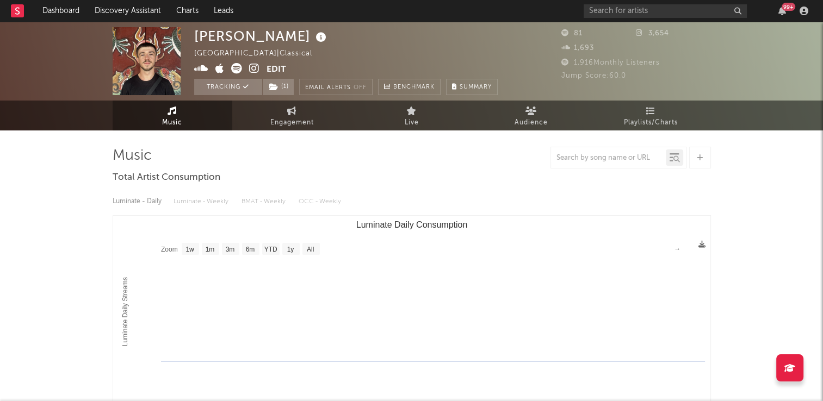
click at [313, 42] on icon at bounding box center [321, 37] width 16 height 15
click at [389, 42] on div "Sean Connors United Kingdom | Classical Edit Tracking ( 1 ) Email Alerts Off Be…" at bounding box center [345, 61] width 303 height 68
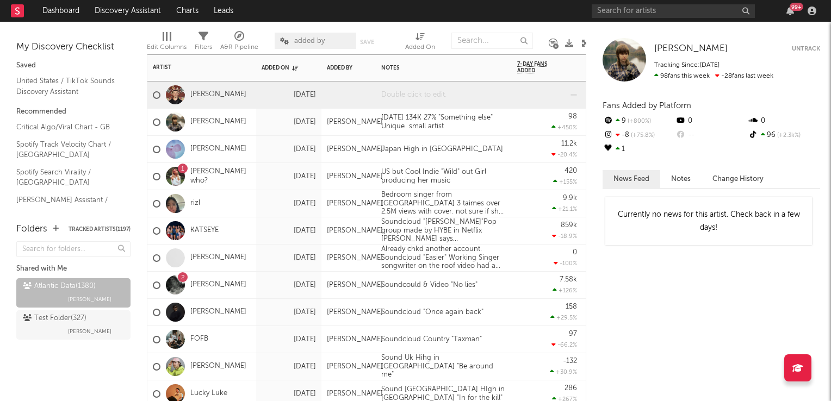
click at [418, 99] on div at bounding box center [444, 95] width 136 height 27
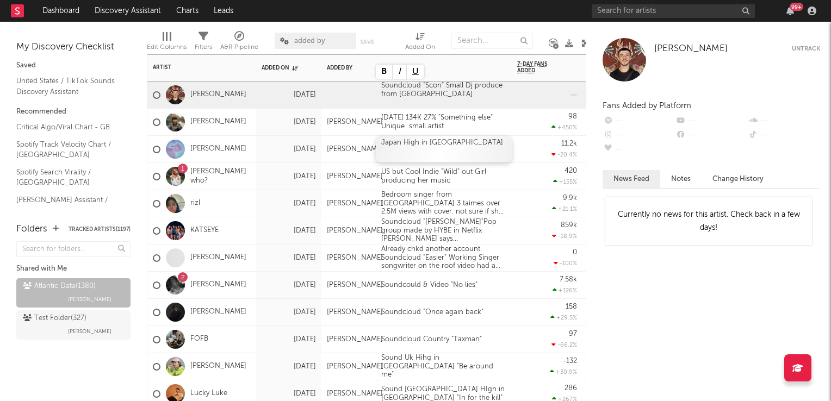
click at [511, 151] on div "Japan High in [GEOGRAPHIC_DATA]" at bounding box center [444, 149] width 136 height 27
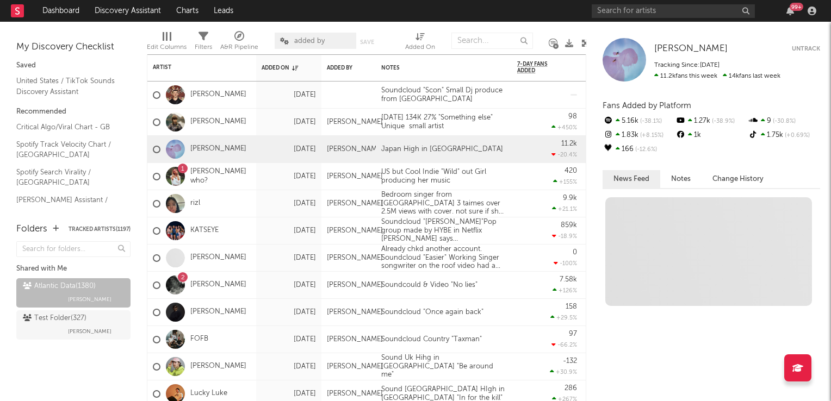
click at [582, 41] on icon at bounding box center [585, 43] width 8 height 8
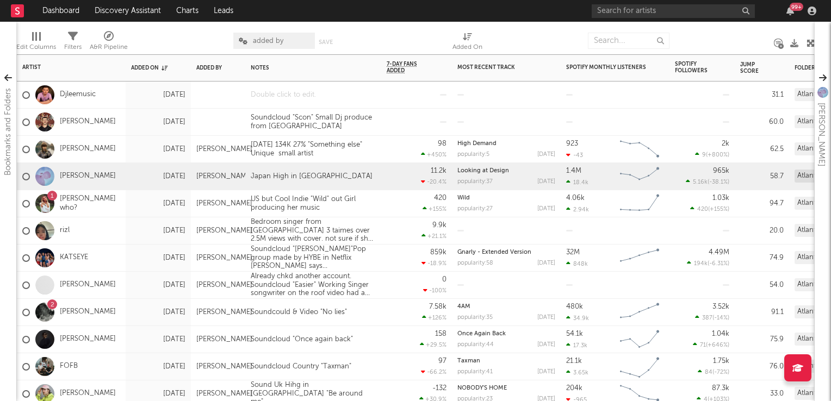
click at [300, 95] on div at bounding box center [313, 95] width 136 height 27
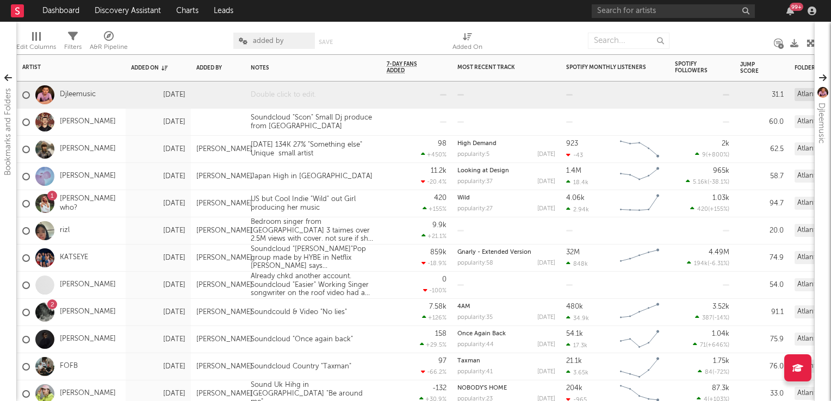
click at [300, 95] on div at bounding box center [313, 95] width 136 height 27
click at [295, 101] on div "Soundcloud 14yrs old DJ from Irland "Man I" at bounding box center [313, 97] width 136 height 31
click at [391, 164] on div "11.2k -20.4 %" at bounding box center [417, 176] width 60 height 27
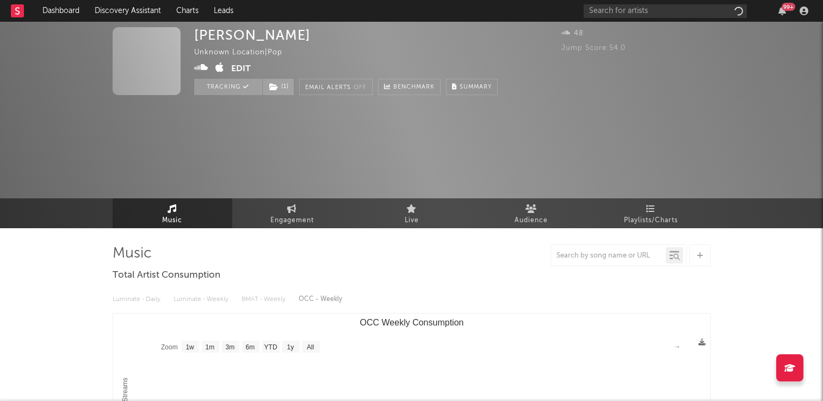
select select "1w"
click at [198, 69] on icon at bounding box center [201, 67] width 14 height 11
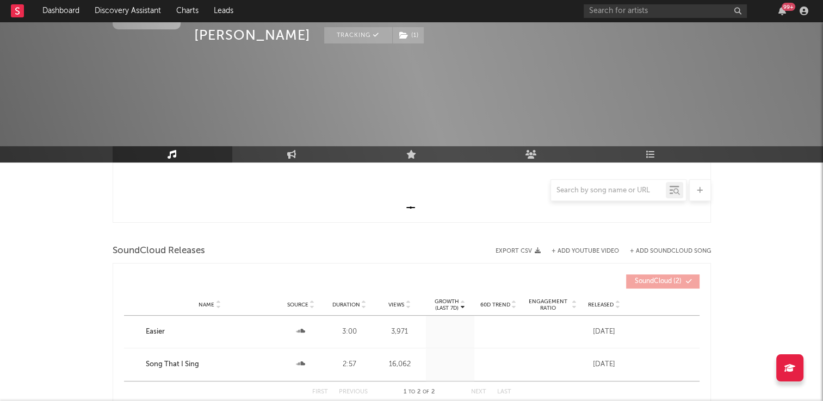
scroll to position [381, 0]
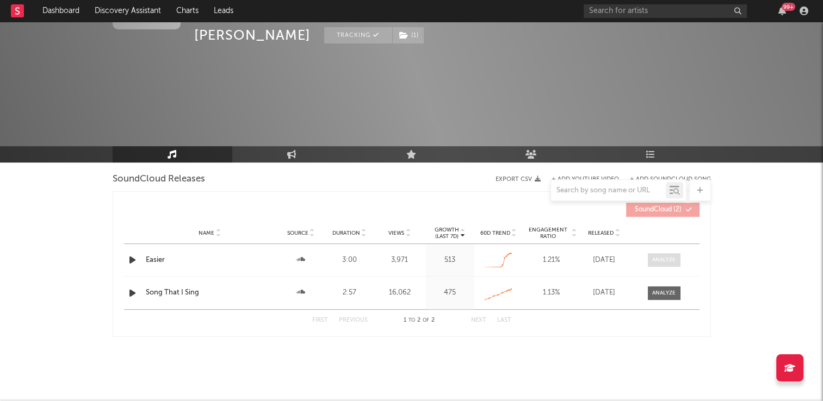
click at [673, 258] on div at bounding box center [663, 260] width 23 height 8
select select "All"
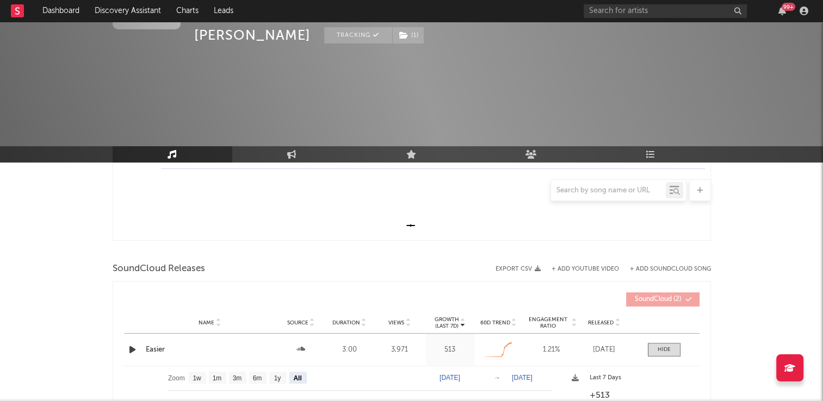
scroll to position [272, 0]
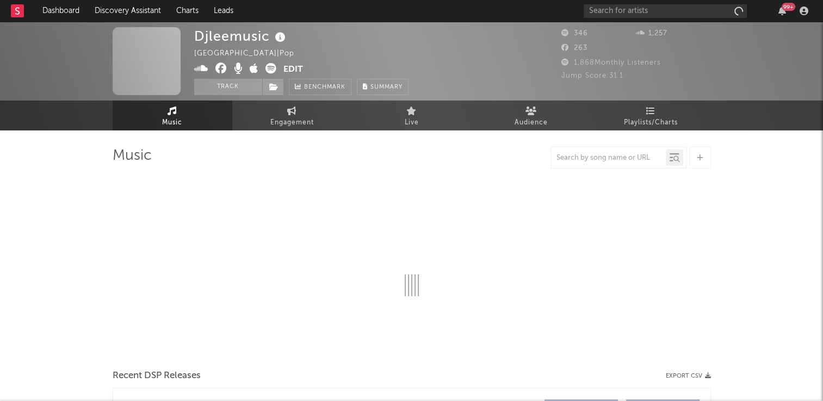
select select "1w"
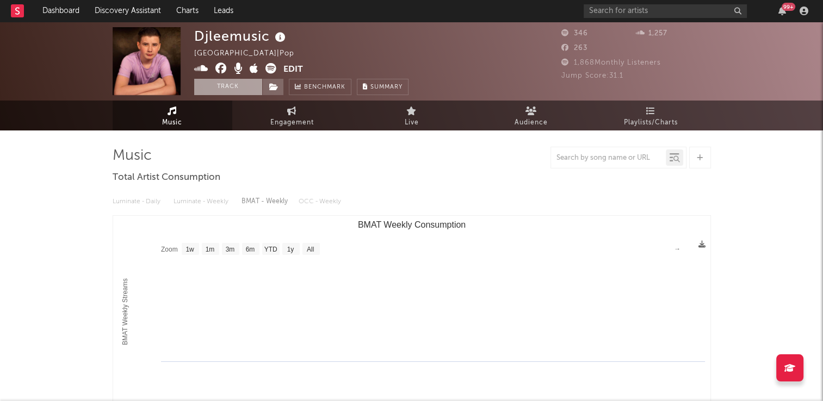
click at [217, 86] on button "Track" at bounding box center [228, 87] width 68 height 16
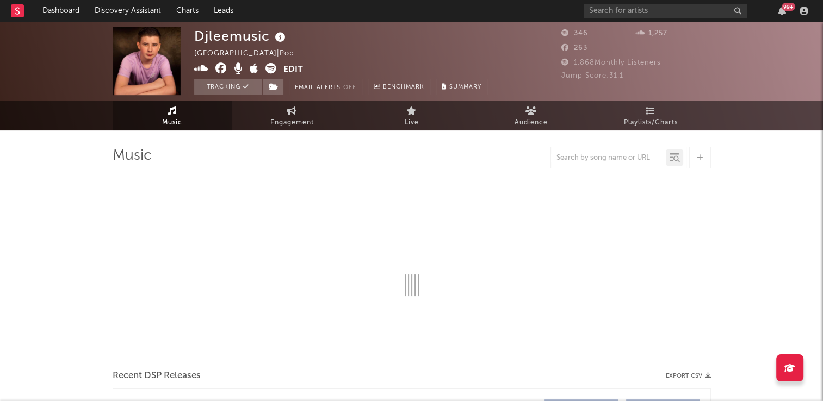
select select "1w"
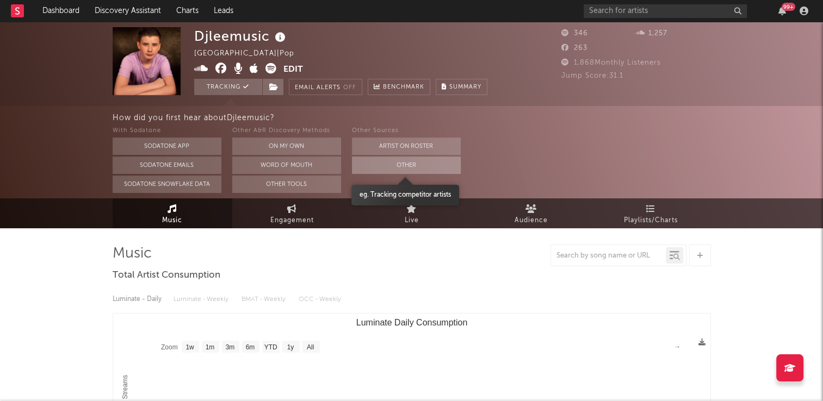
click at [370, 163] on button "Other" at bounding box center [406, 165] width 109 height 17
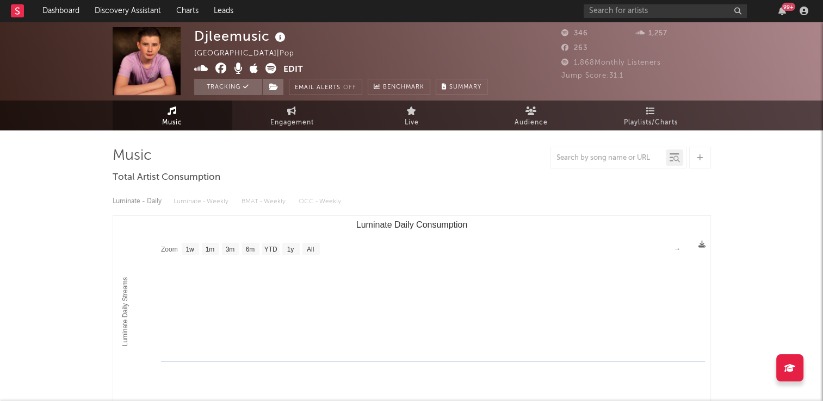
click at [278, 37] on icon at bounding box center [280, 37] width 16 height 15
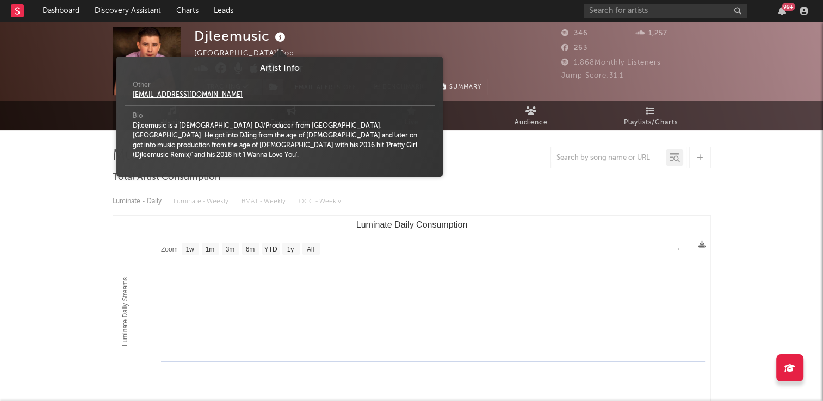
click at [343, 42] on div "Djleemusic Ireland | Pop Edit Tracking Email Alerts Off Benchmark Summary" at bounding box center [340, 61] width 293 height 68
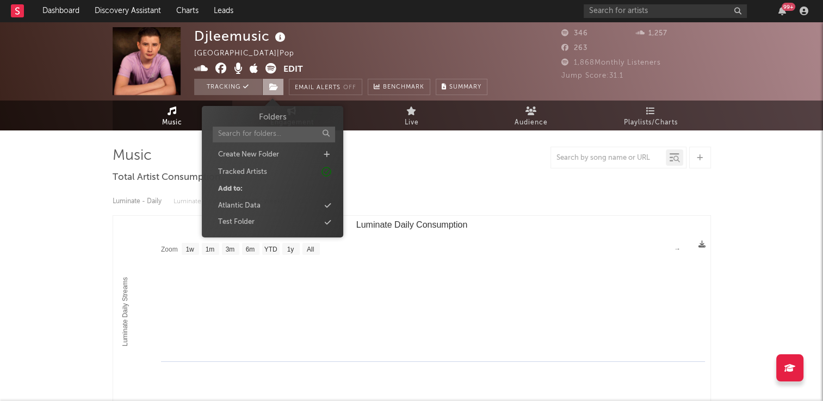
click at [276, 86] on icon at bounding box center [273, 87] width 9 height 8
click at [267, 206] on div "Atlantic Data" at bounding box center [272, 206] width 125 height 14
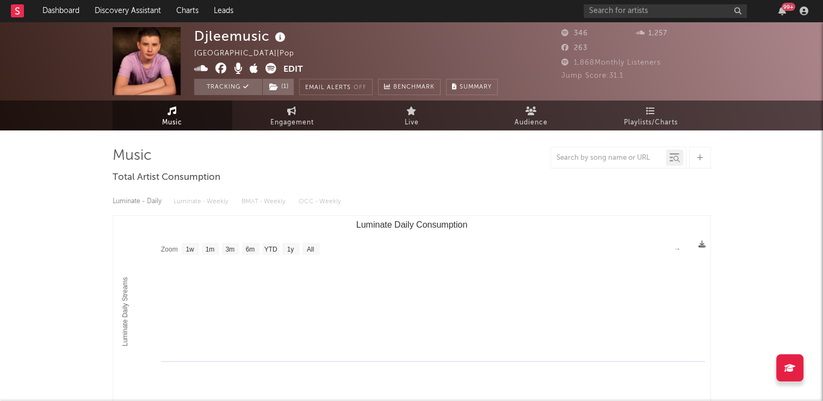
click at [402, 55] on div "Djleemusic Ireland | Pop Edit Tracking ( 1 ) Email Alerts Off Benchmark Summary" at bounding box center [345, 61] width 303 height 68
click at [178, 125] on span "Music" at bounding box center [172, 122] width 20 height 13
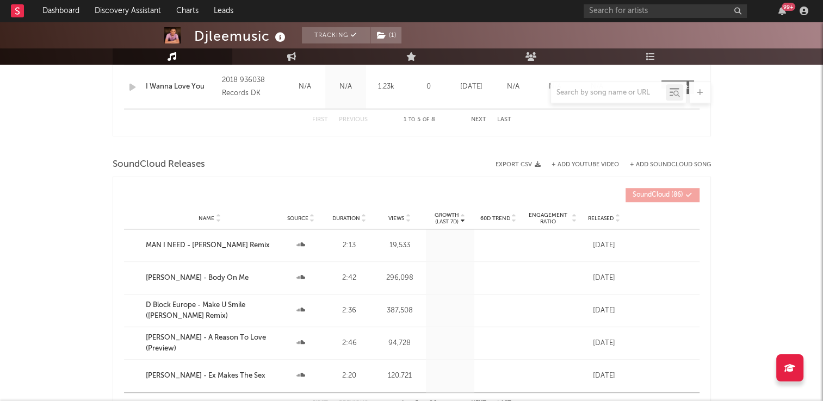
scroll to position [652, 0]
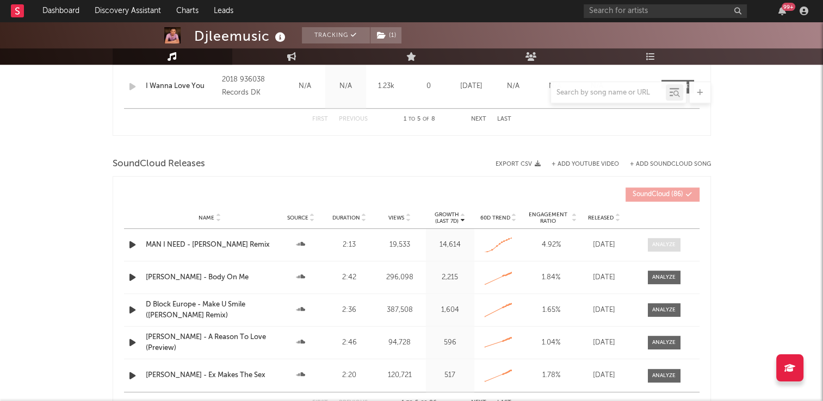
click at [666, 248] on div at bounding box center [663, 245] width 23 height 8
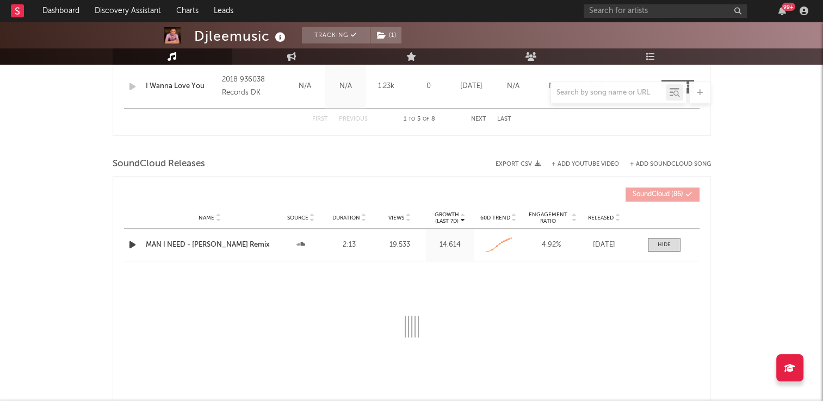
select select "All"
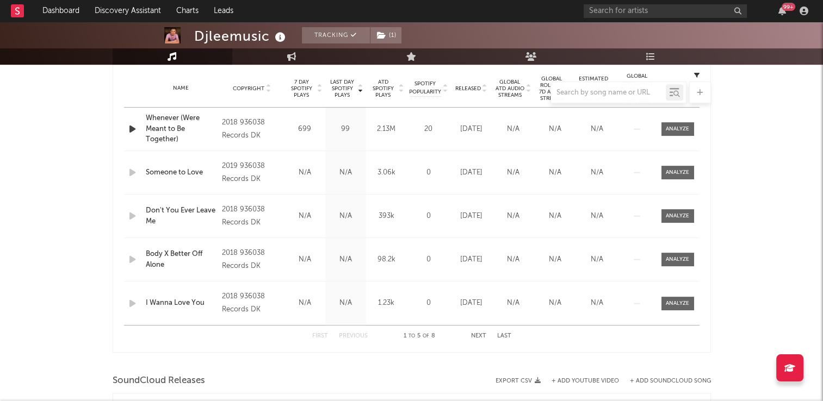
scroll to position [435, 0]
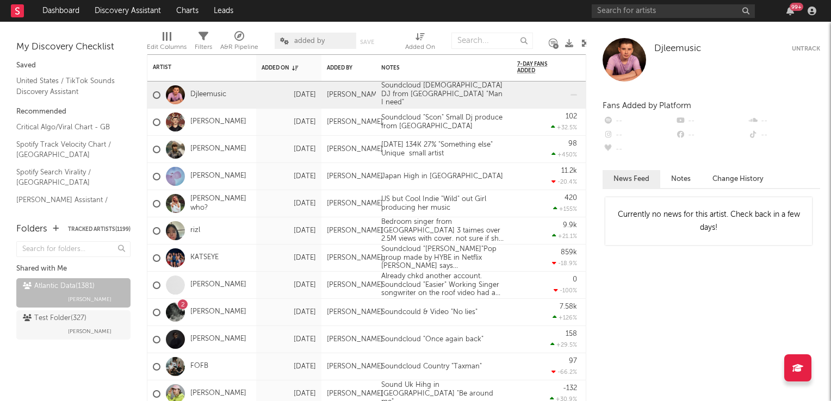
click at [584, 42] on icon at bounding box center [585, 43] width 8 height 8
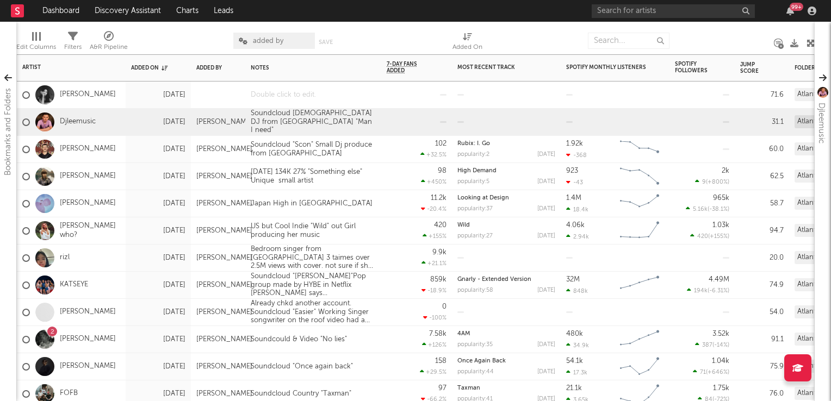
click at [300, 98] on div at bounding box center [313, 95] width 136 height 27
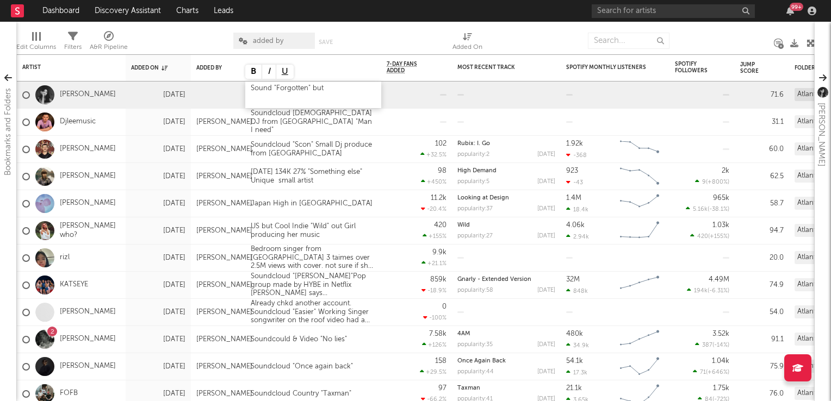
click at [309, 90] on div "Sound "Forgotten" but" at bounding box center [313, 95] width 136 height 27
click at [346, 88] on div "Sound "Forgotten" but" at bounding box center [313, 95] width 136 height 27
click at [385, 192] on div "11.2k -20.4 %" at bounding box center [416, 203] width 71 height 27
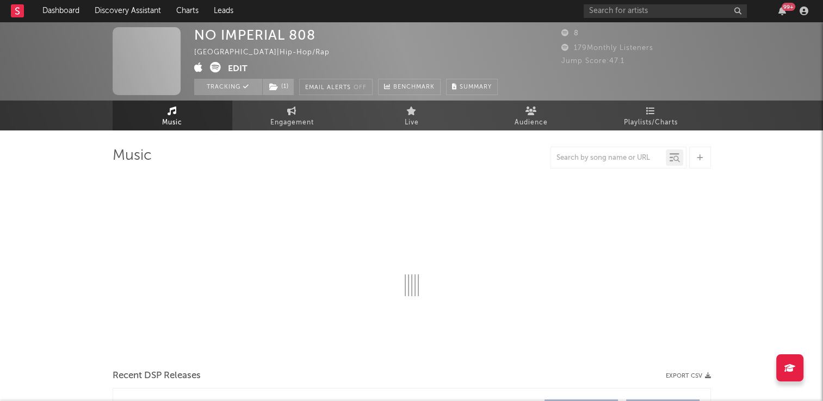
select select "1w"
